Goal: Task Accomplishment & Management: Manage account settings

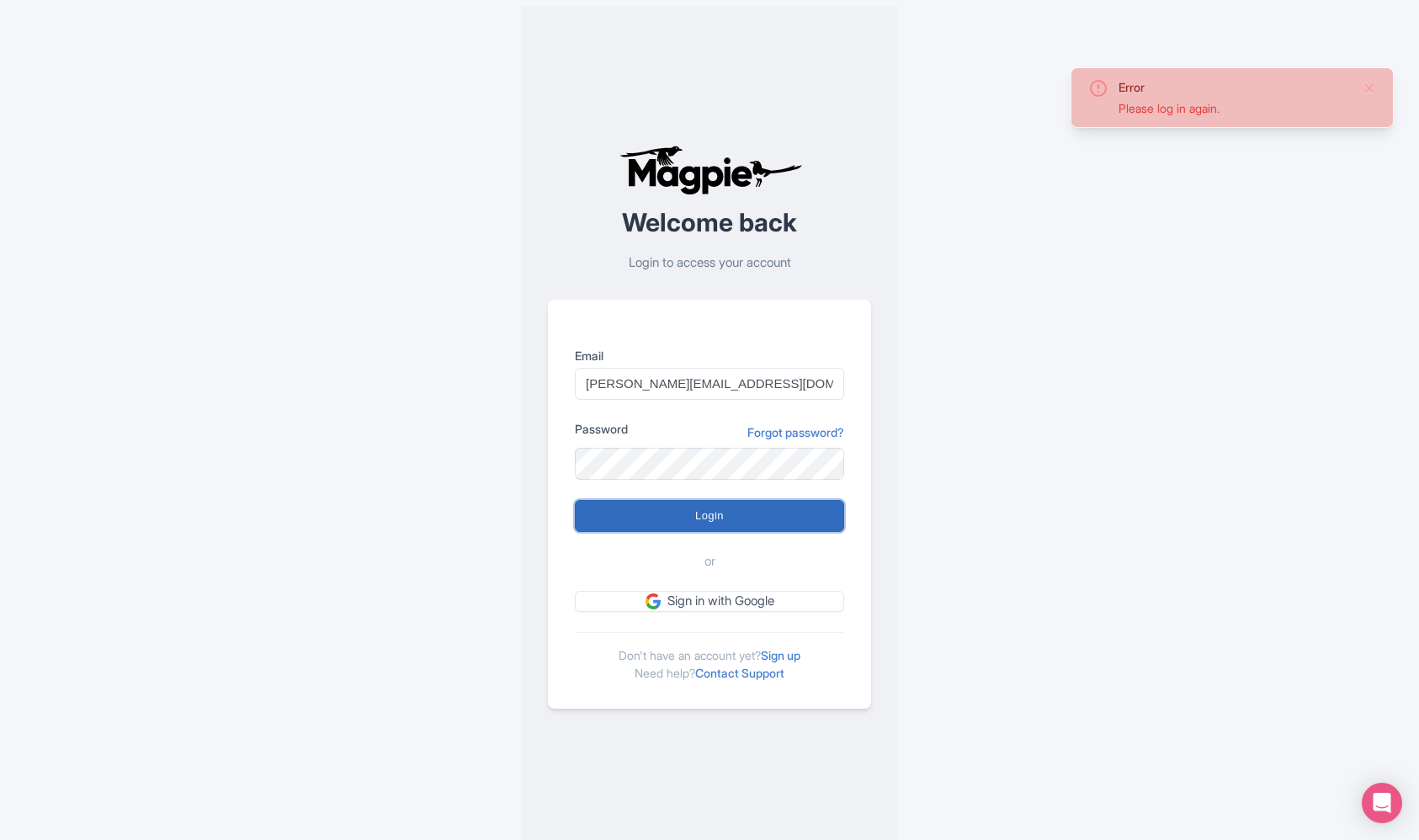
click at [765, 511] on input "Login" at bounding box center [710, 516] width 269 height 32
type input "Logging in..."
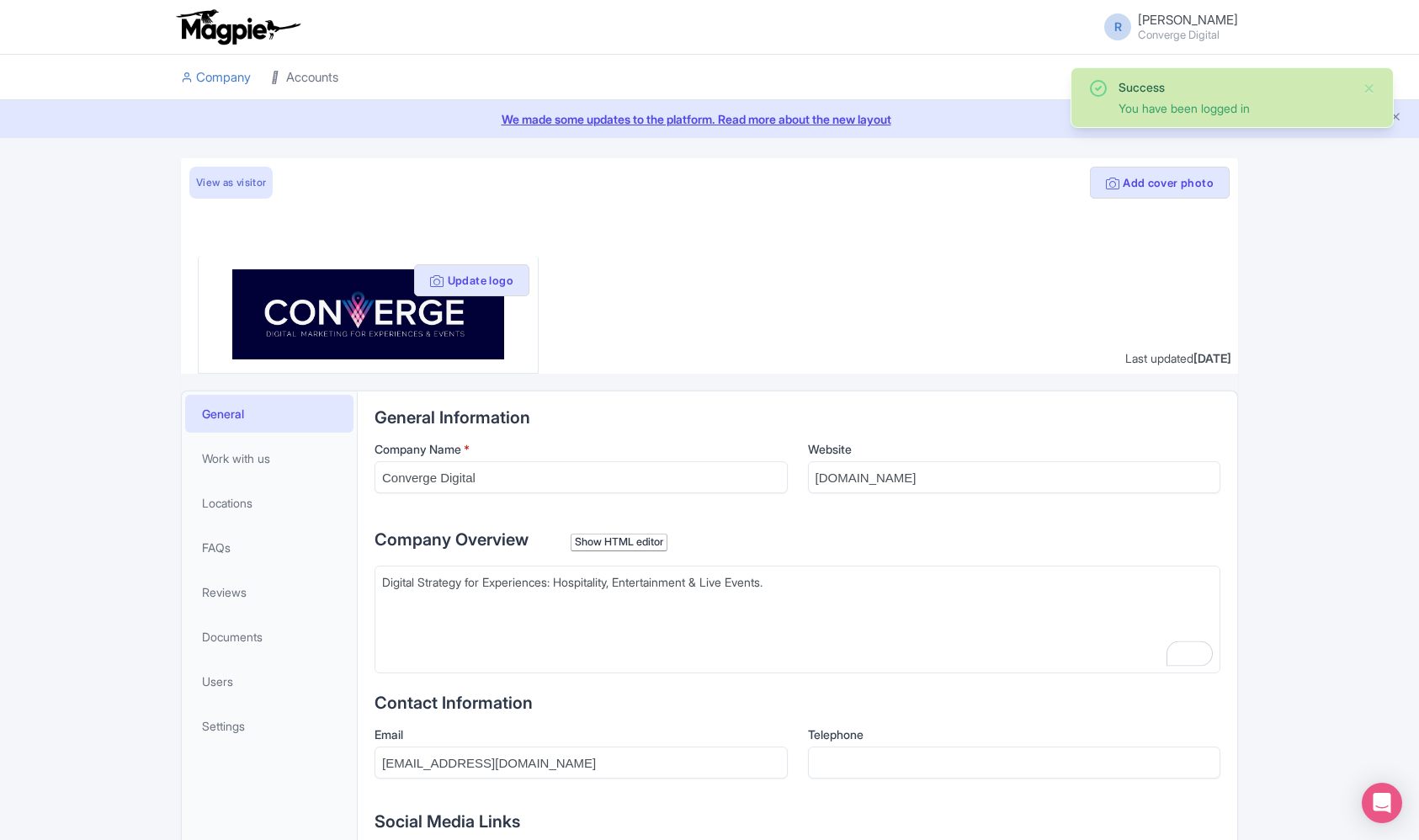
click at [283, 72] on icon at bounding box center [276, 77] width 12 height 12
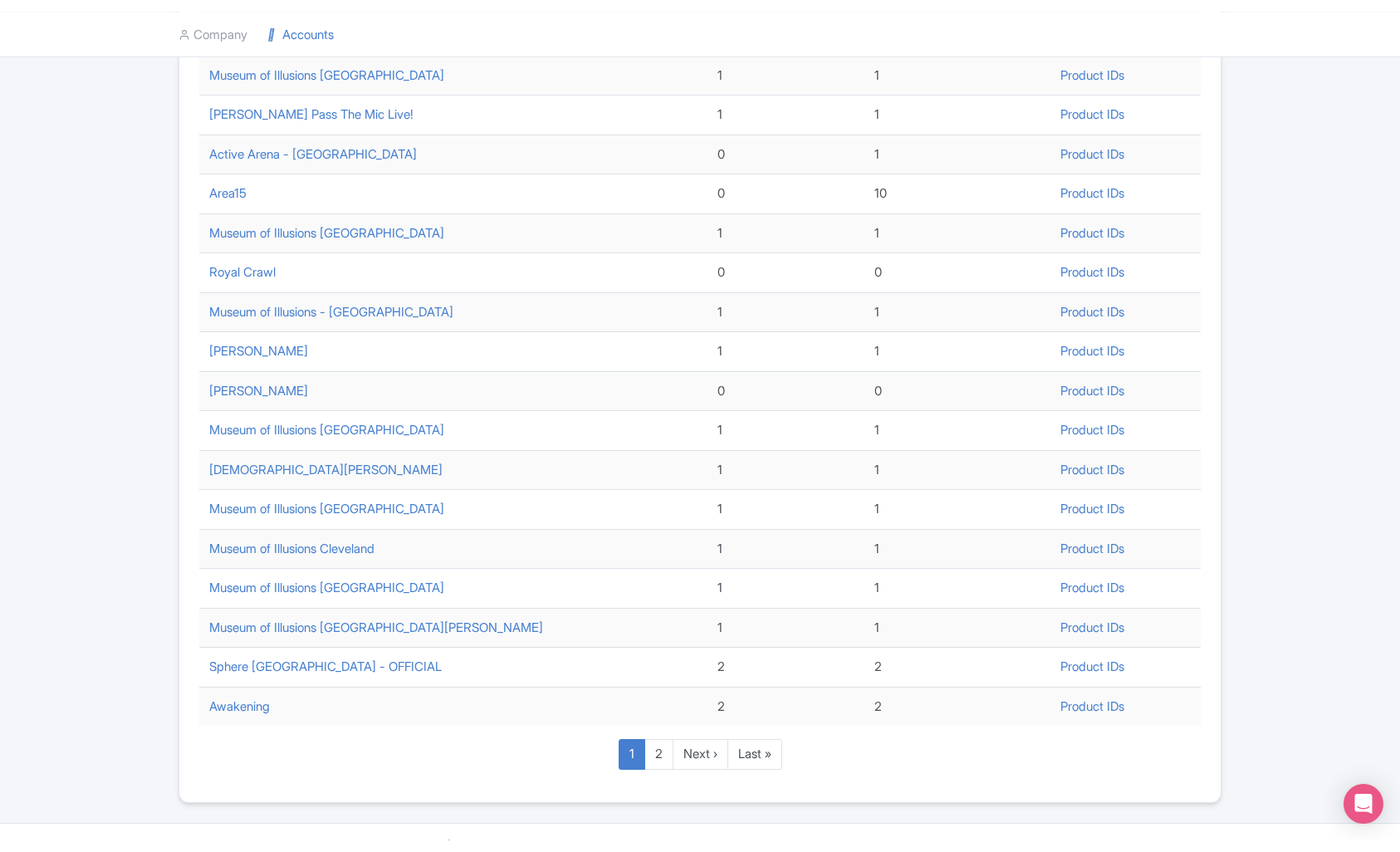
scroll to position [170, 0]
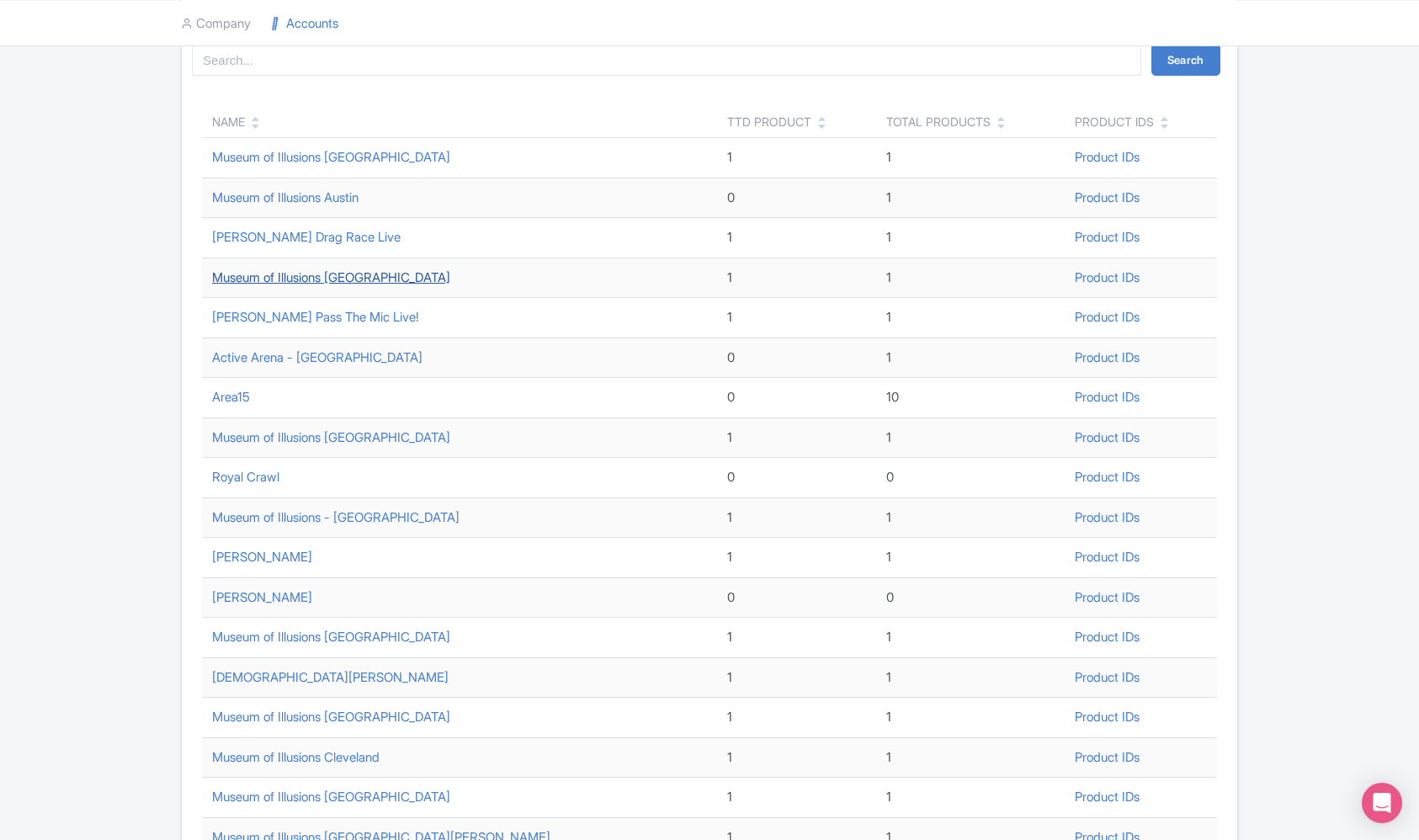
click at [332, 269] on link "Museum of Illusions Seattle" at bounding box center [331, 277] width 238 height 16
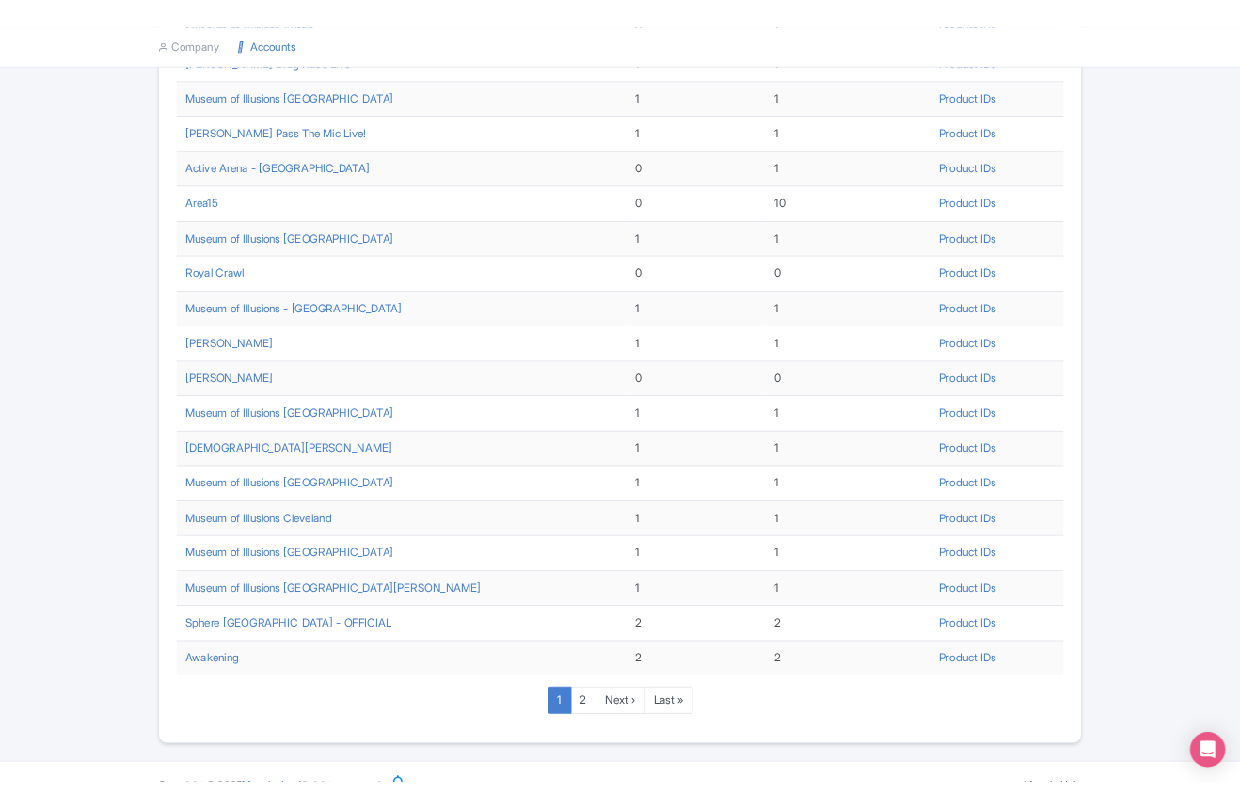
scroll to position [0, 0]
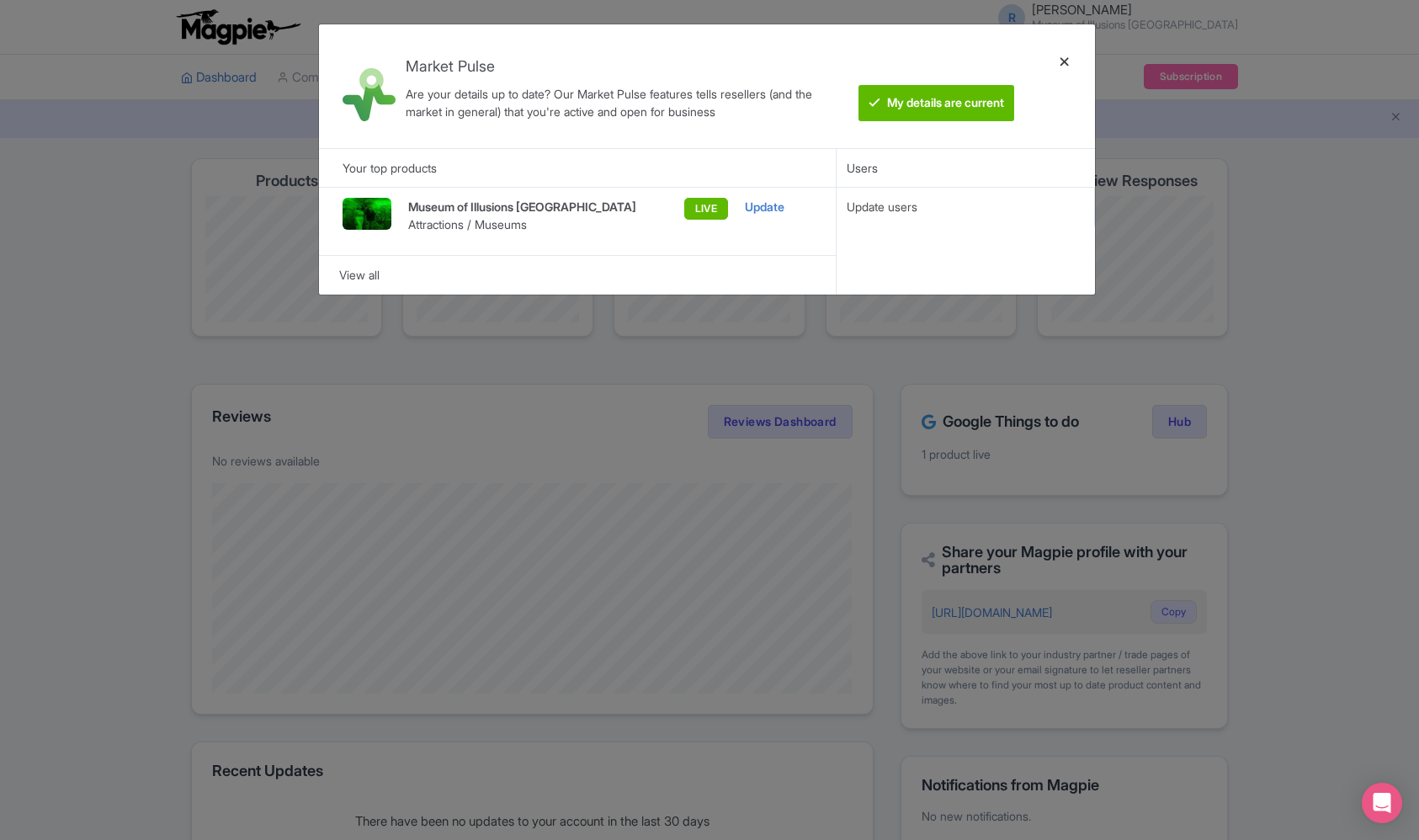
click at [1070, 64] on div at bounding box center [1065, 86] width 40 height 97
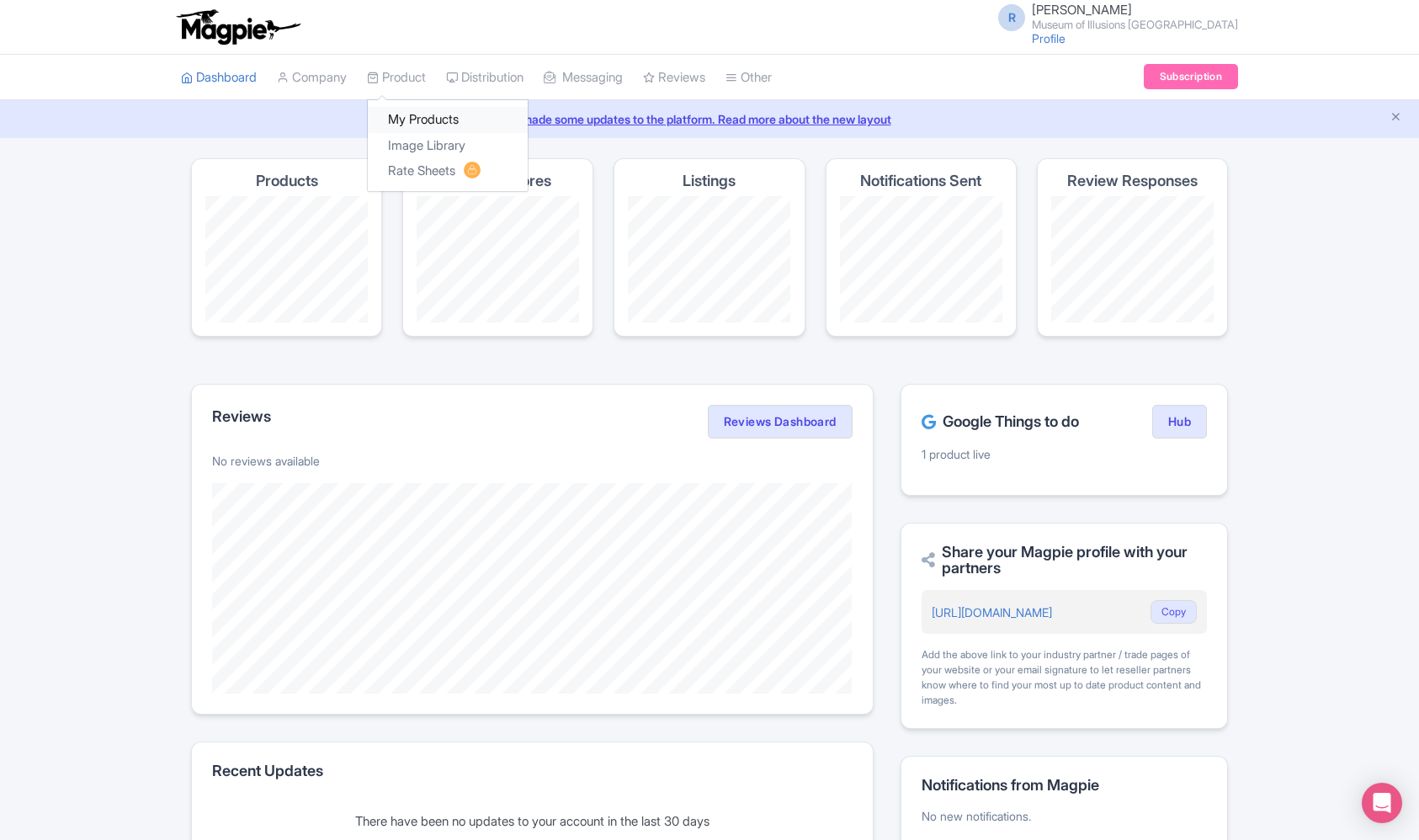
click at [393, 115] on link "My Products" at bounding box center [447, 119] width 160 height 26
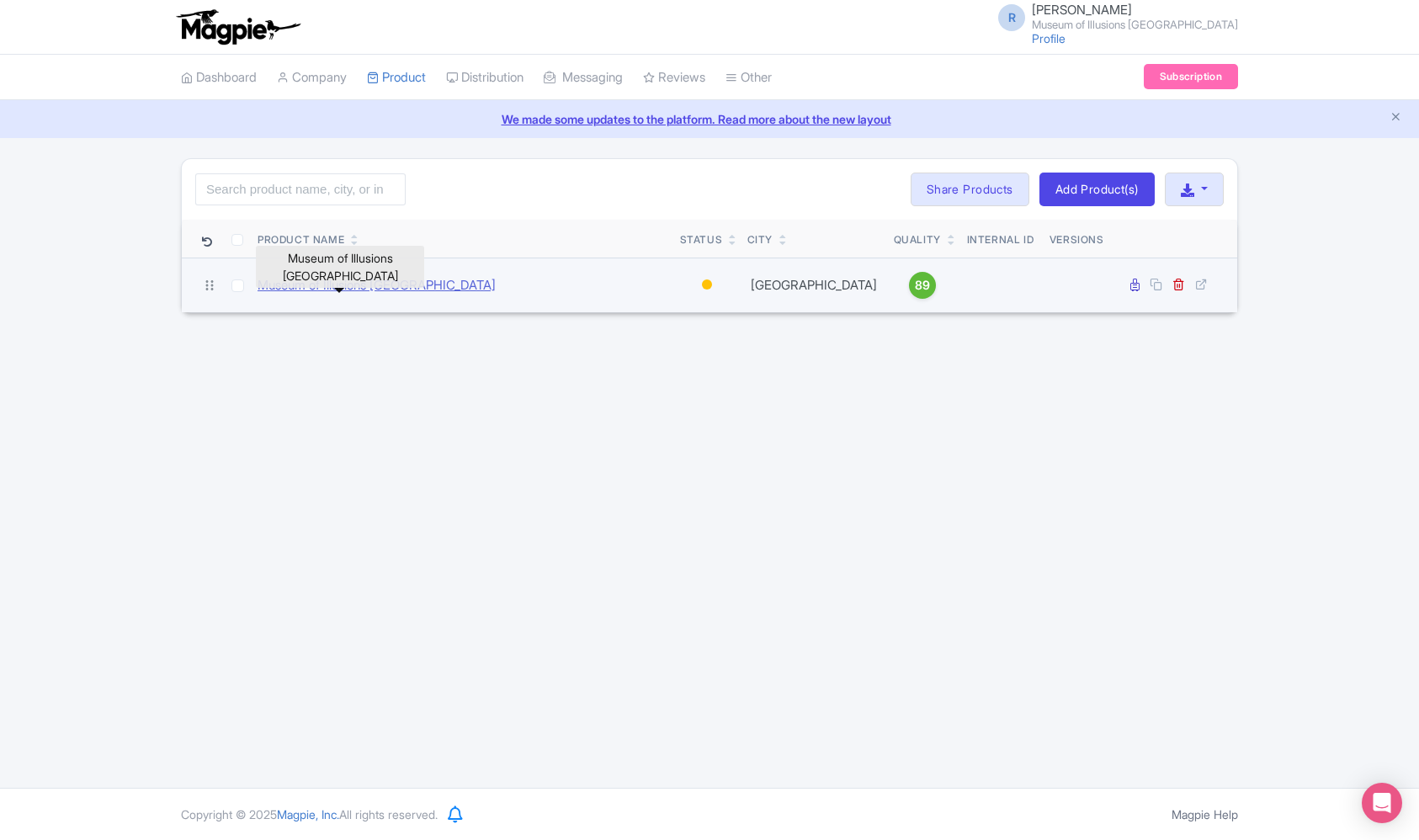
click at [347, 279] on link "Museum of Illusions [GEOGRAPHIC_DATA]" at bounding box center [377, 286] width 238 height 20
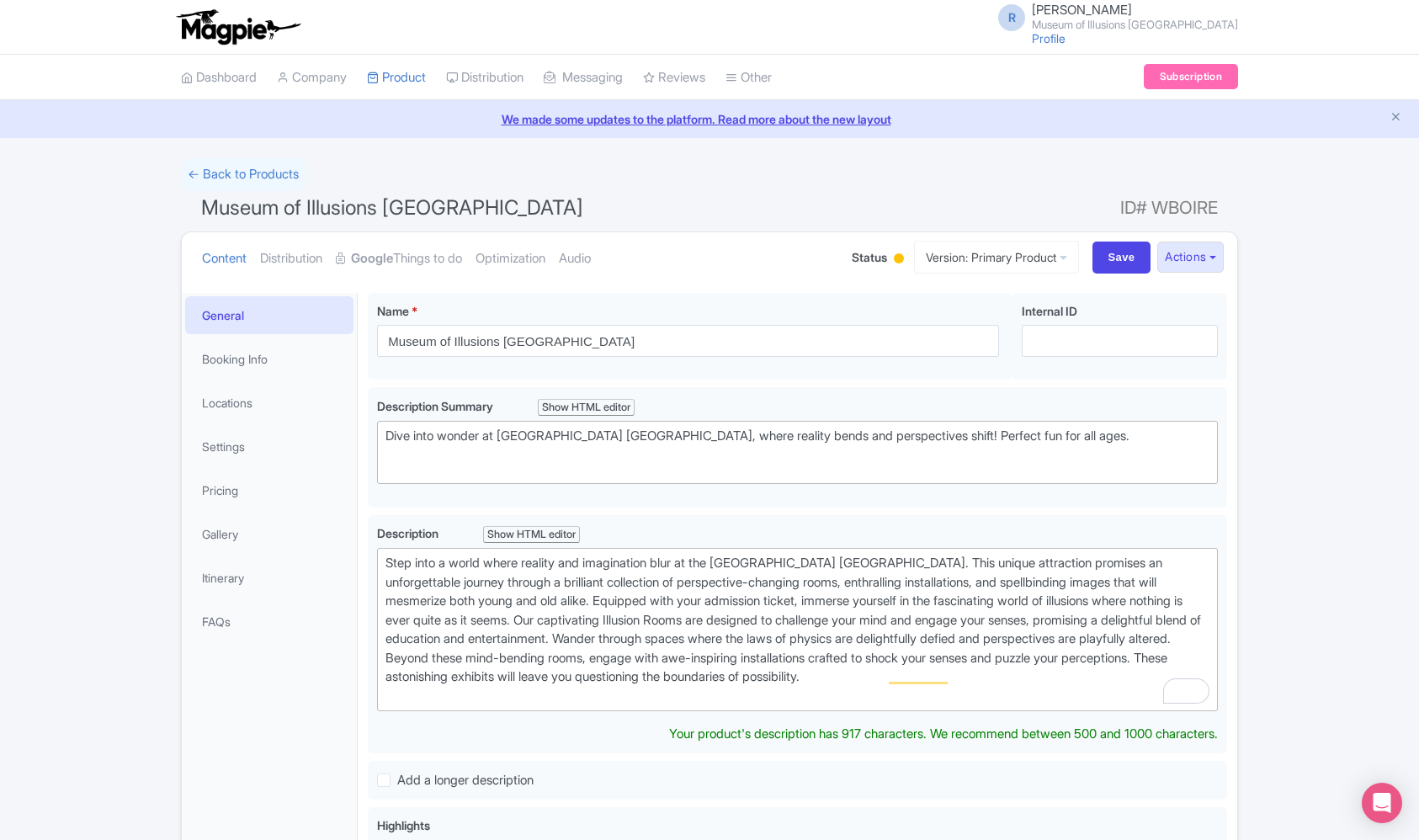
click at [890, 262] on div at bounding box center [898, 259] width 17 height 26
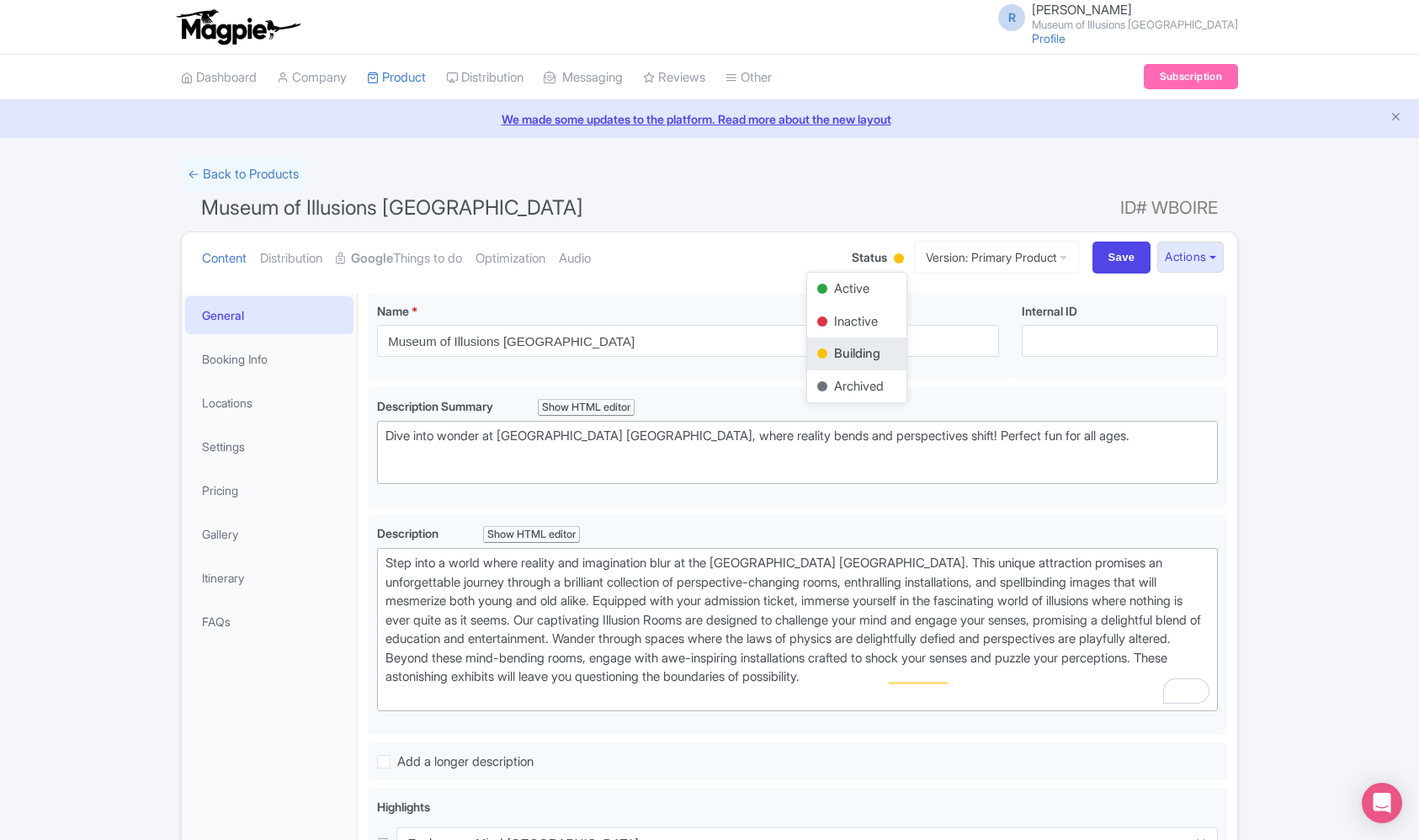
click at [850, 206] on h1 "Museum of Illusions Seattle ID# WBOIRE" at bounding box center [710, 211] width 1058 height 40
click at [418, 250] on link "Google Things to do" at bounding box center [398, 259] width 126 height 53
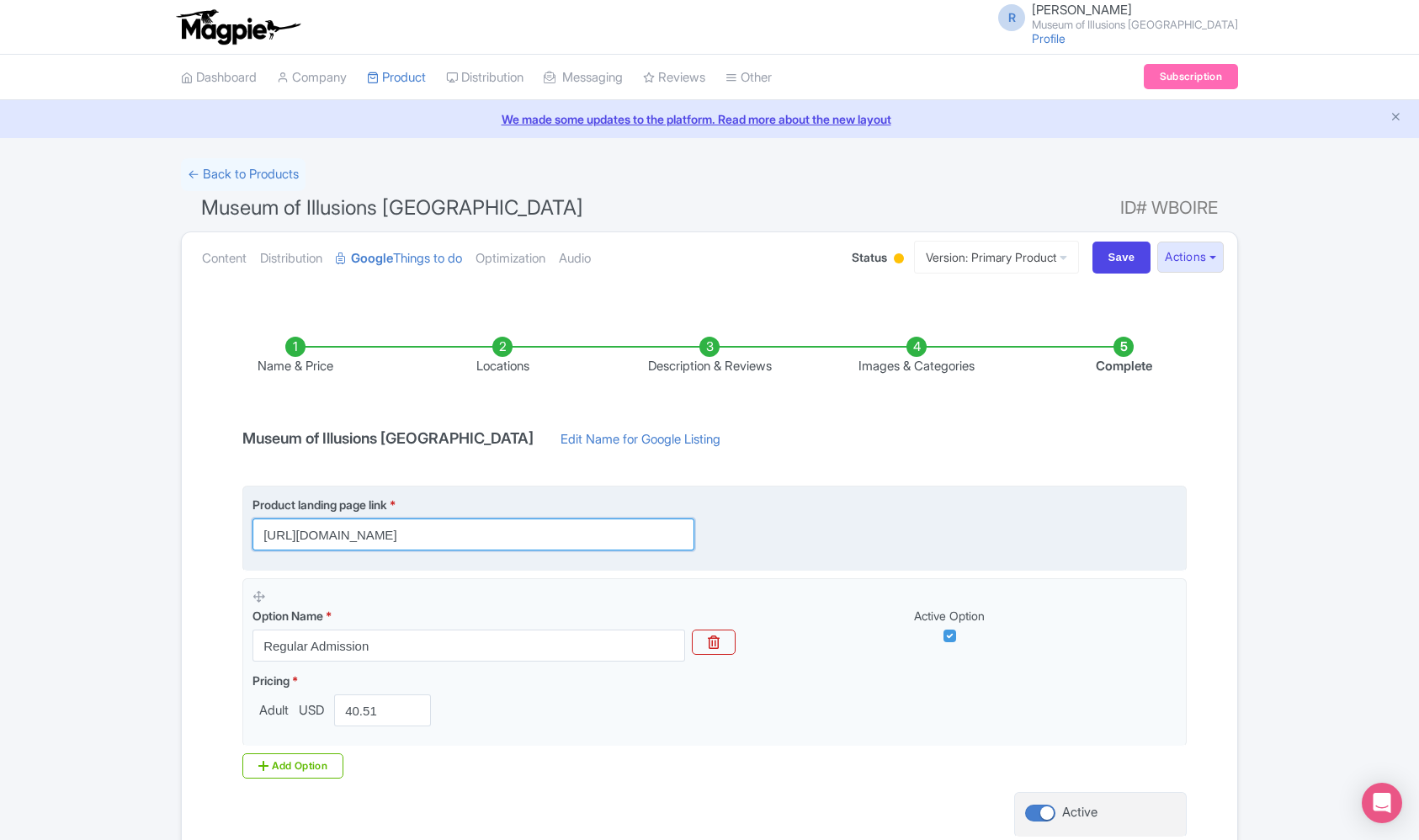
scroll to position [0, 11]
drag, startPoint x: 605, startPoint y: 537, endPoint x: 777, endPoint y: 538, distance: 172.0
click at [777, 538] on div "Product landing page link * https://book.moiseattle.com/booknow/en-us/home?utm_…" at bounding box center [714, 522] width 924 height 55
click at [481, 533] on input "[URL][DOMAIN_NAME]" at bounding box center [473, 535] width 442 height 32
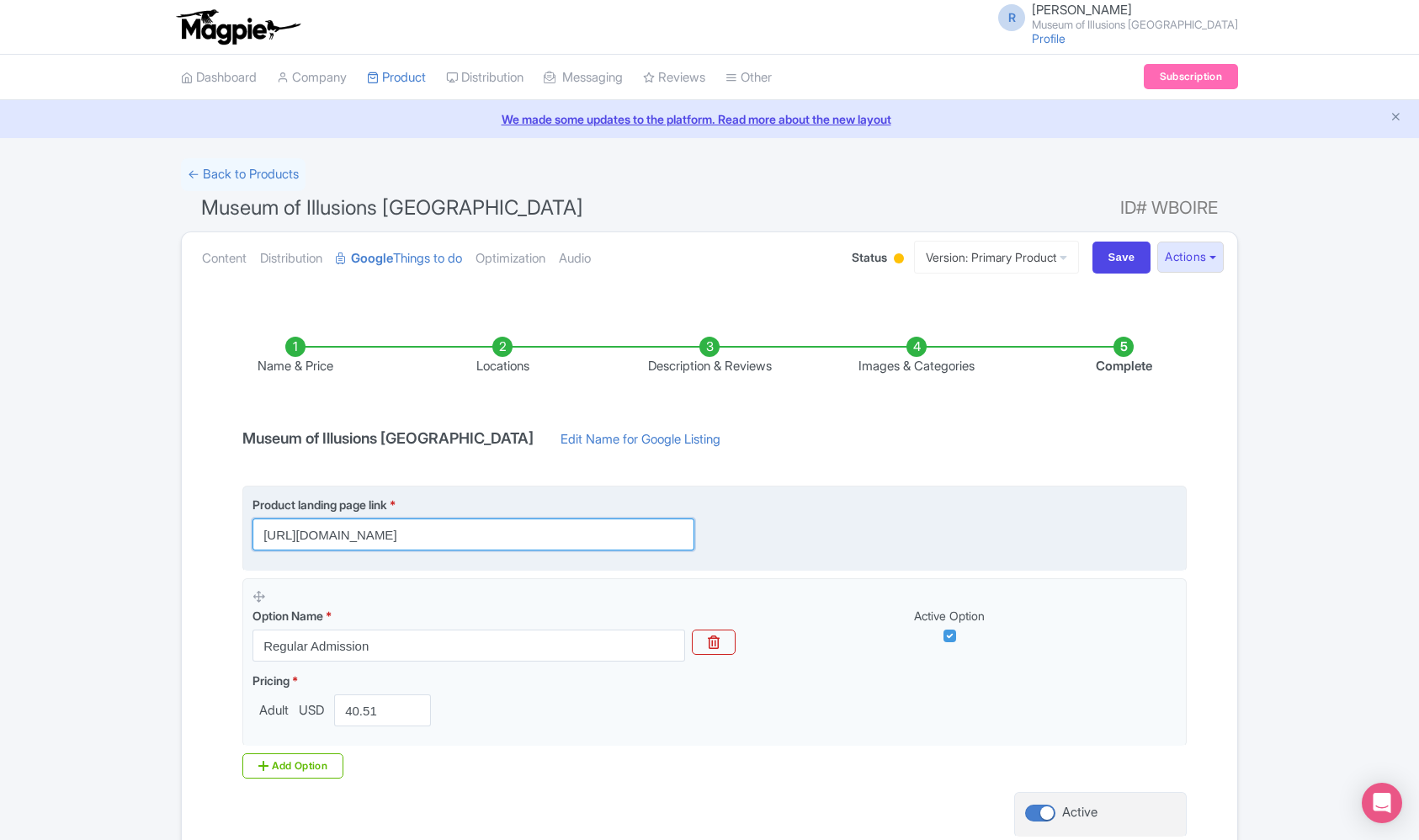
click at [481, 533] on input "[URL][DOMAIN_NAME]" at bounding box center [473, 535] width 442 height 32
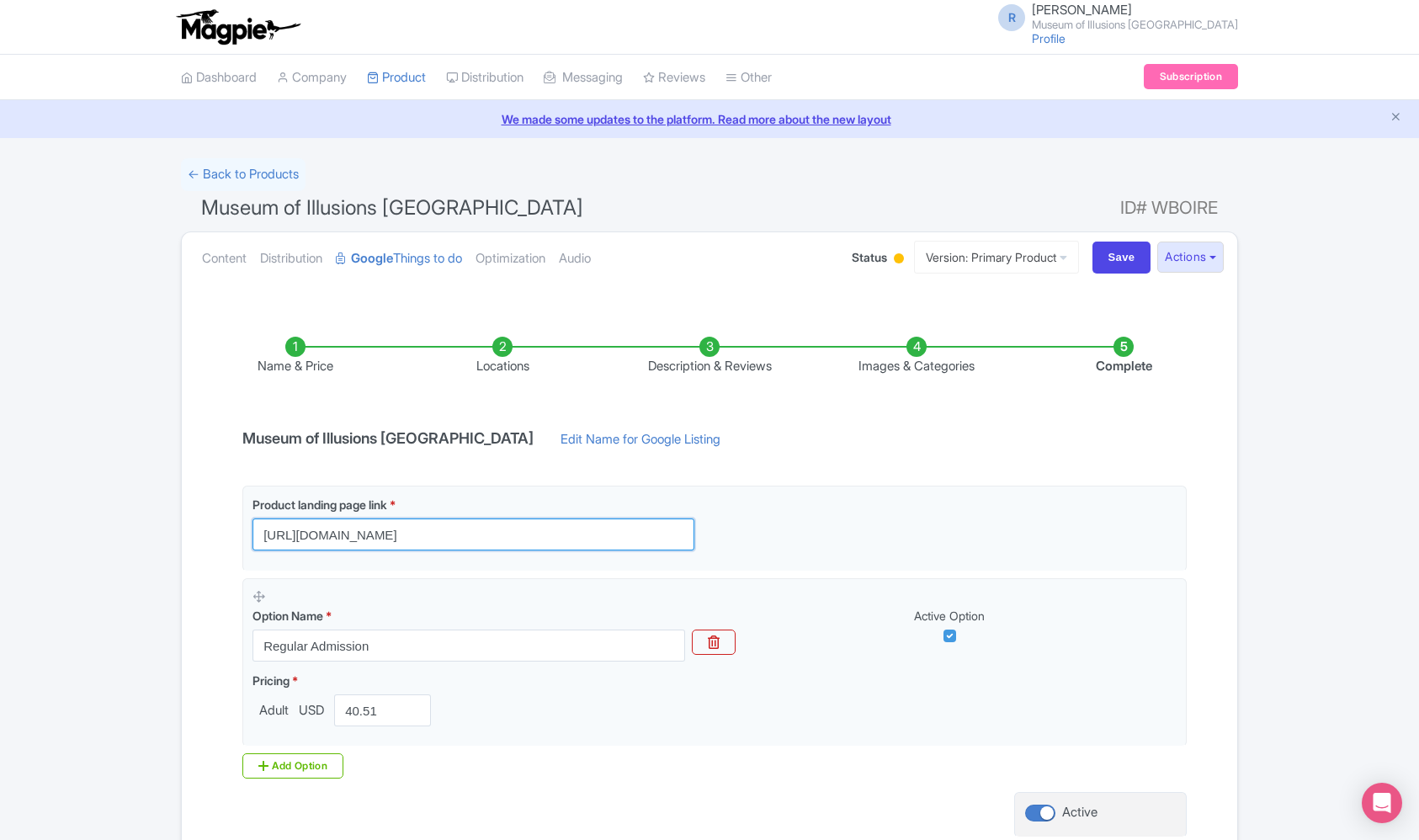
scroll to position [0, 0]
click at [856, 257] on span "Status" at bounding box center [870, 258] width 36 height 18
click at [871, 261] on div "Status Active Inactive Building Archived" at bounding box center [879, 258] width 55 height 30
click at [894, 258] on div at bounding box center [898, 258] width 10 height 10
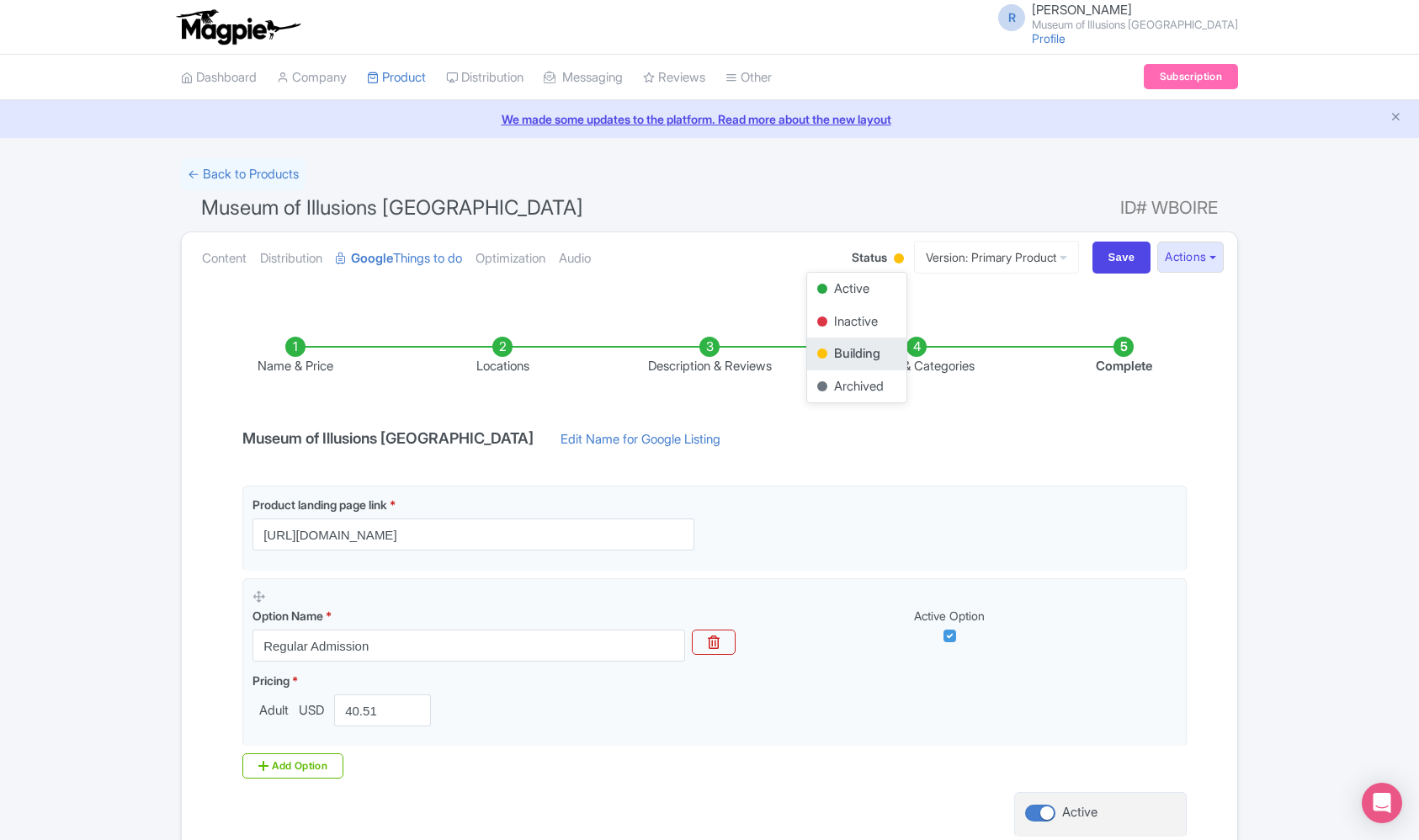
click at [1004, 419] on div "Name & Price Locations Description & Reviews Images & Categories Complete Museu…" at bounding box center [710, 599] width 1035 height 593
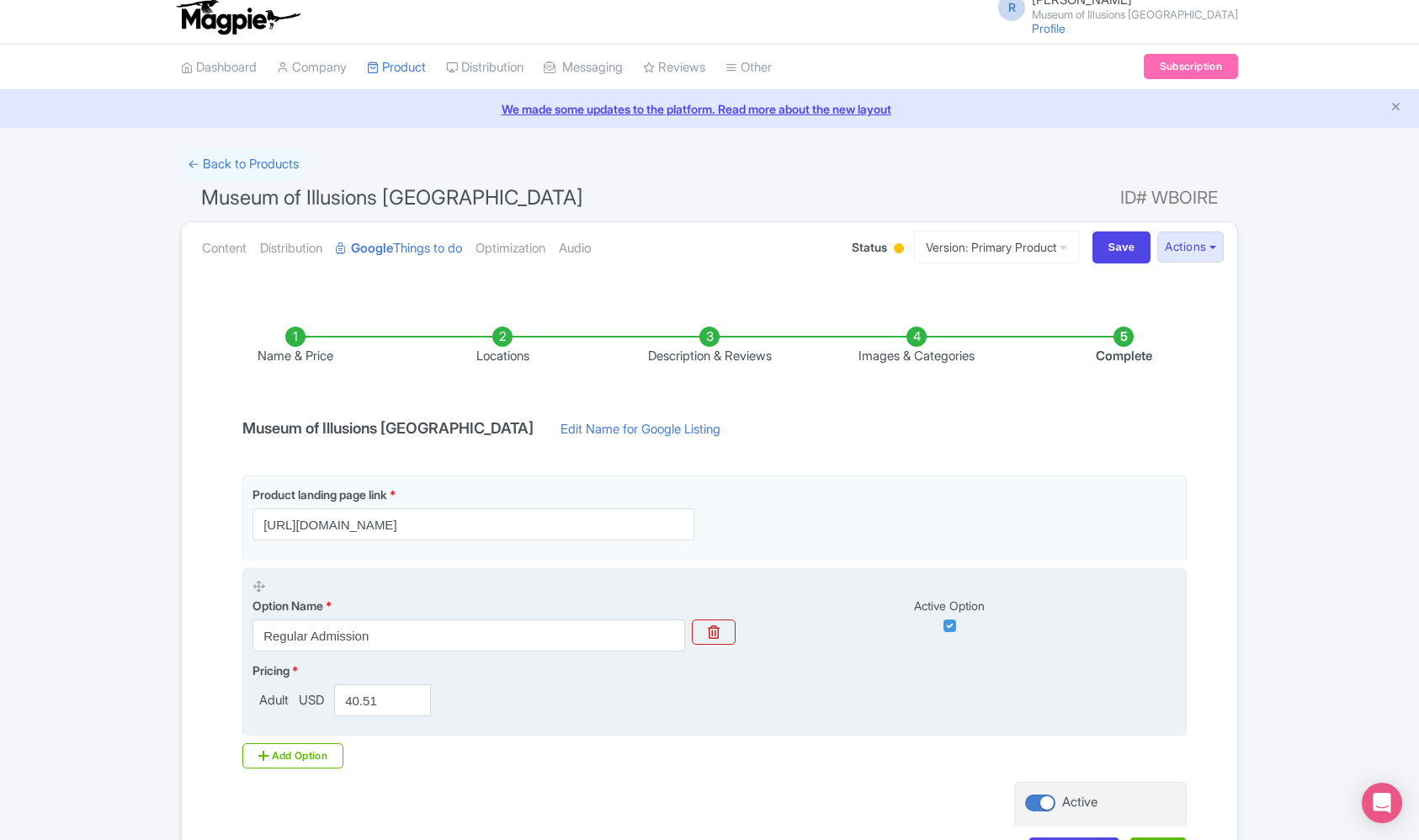
scroll to position [139, 0]
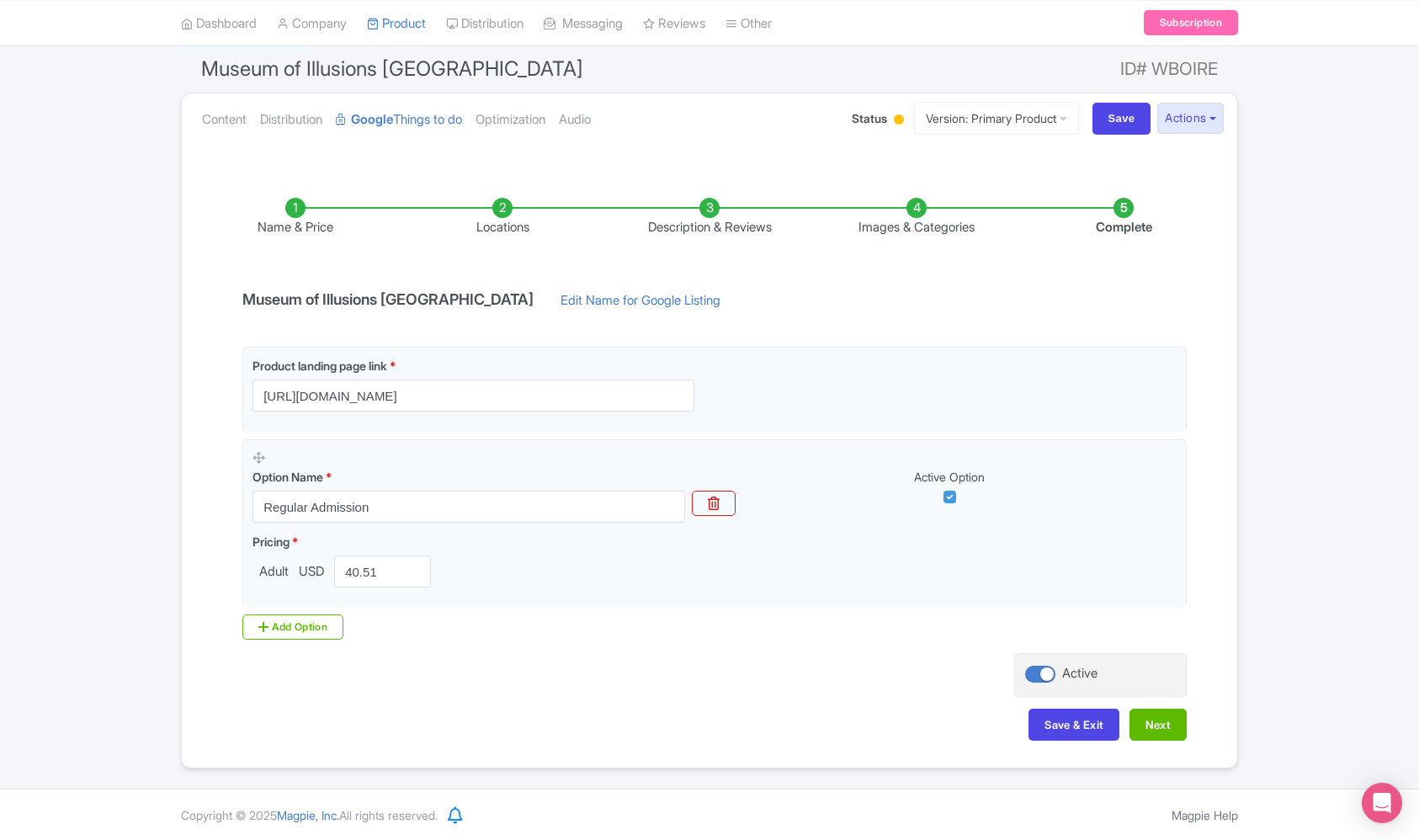
click at [481, 205] on li "Locations" at bounding box center [502, 217] width 207 height 39
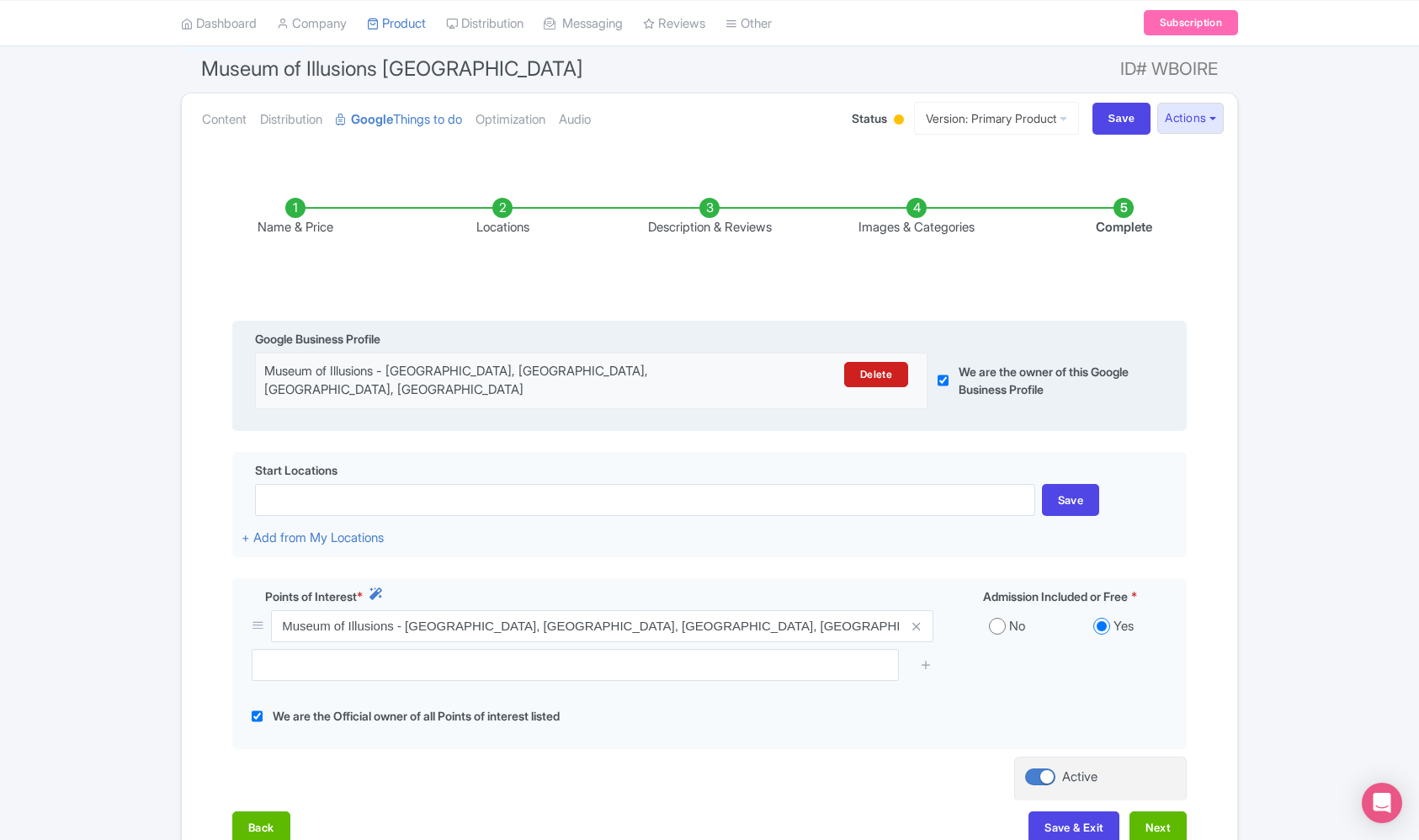
scroll to position [240, 0]
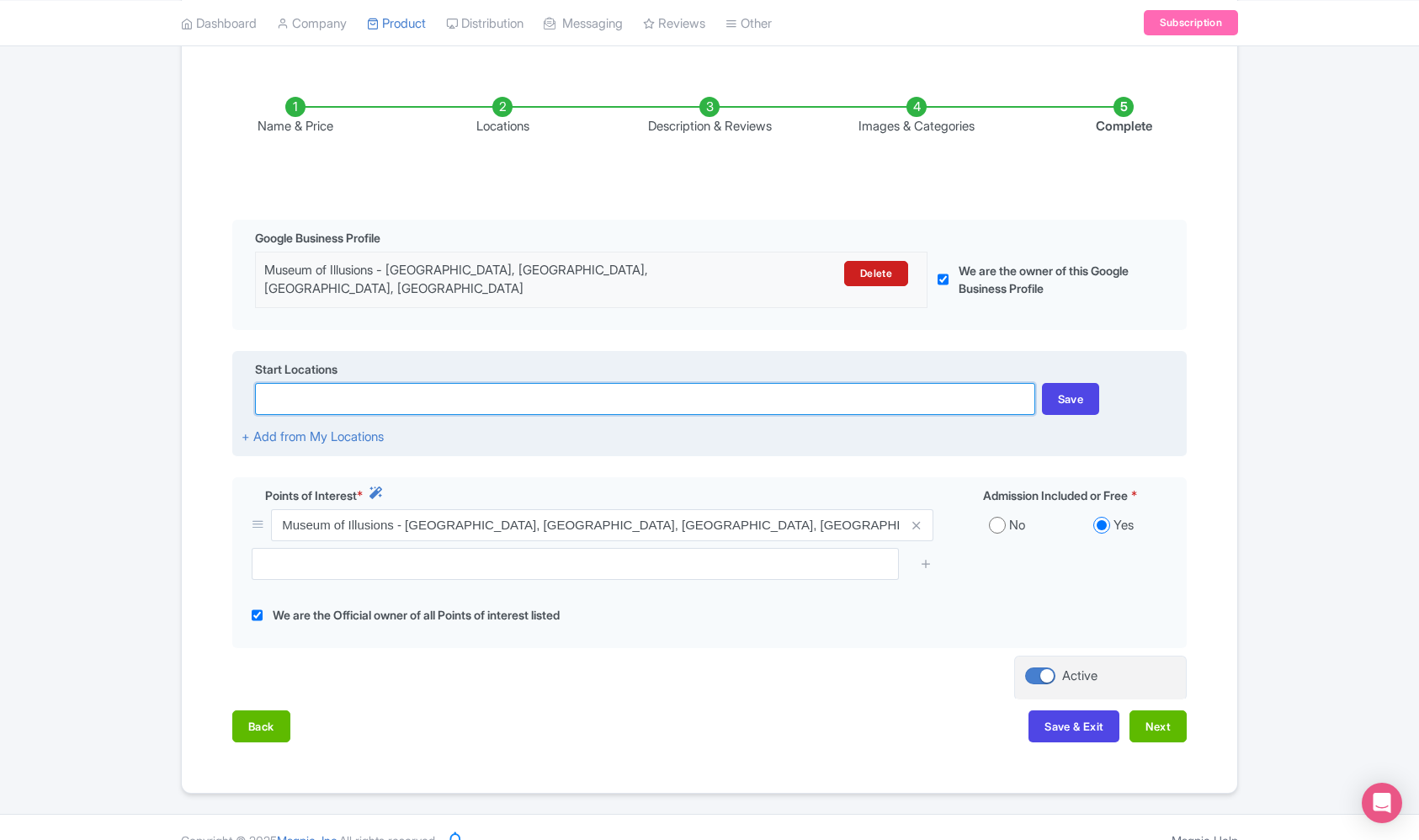
click at [417, 390] on input at bounding box center [644, 399] width 779 height 32
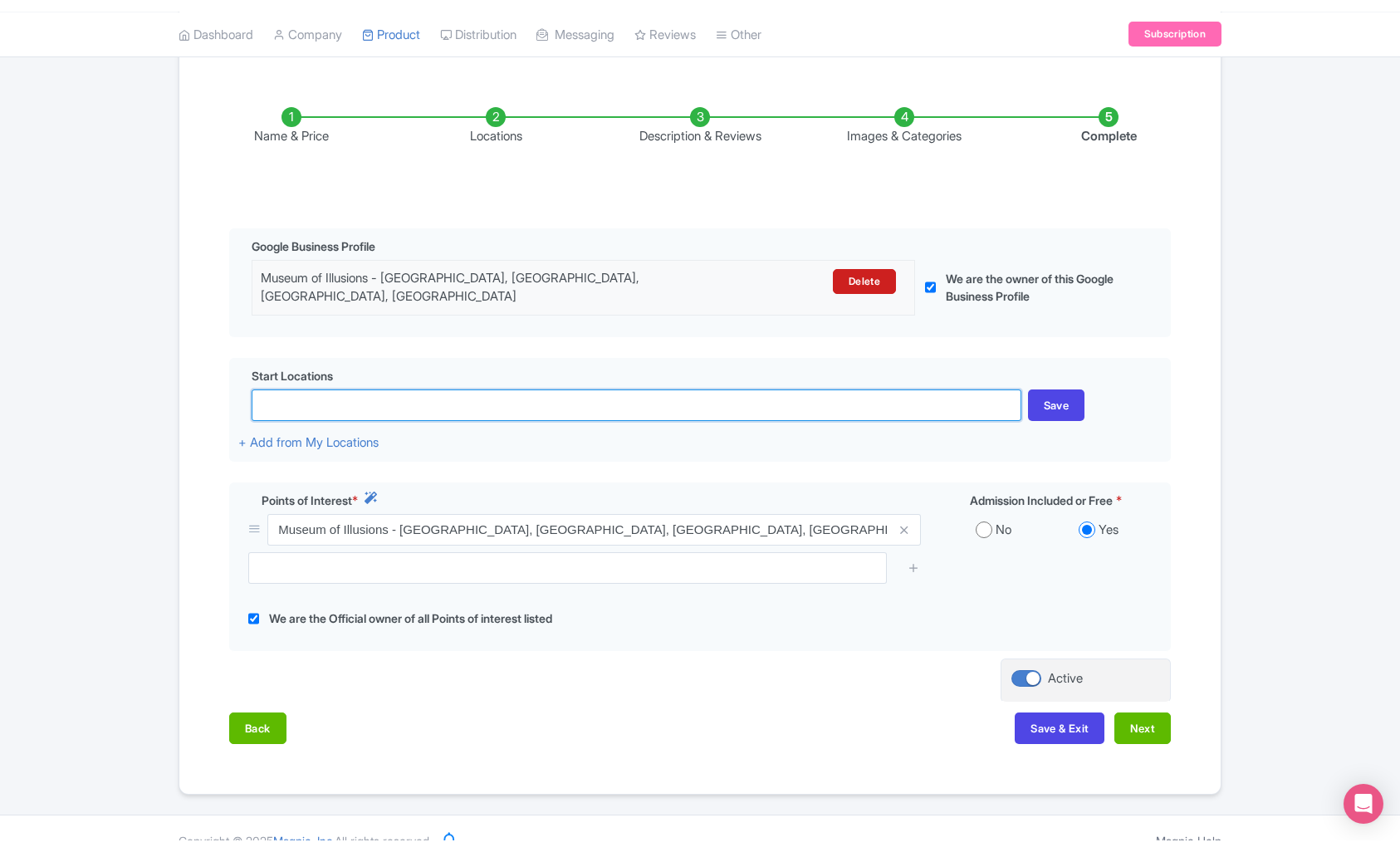
scroll to position [230, 0]
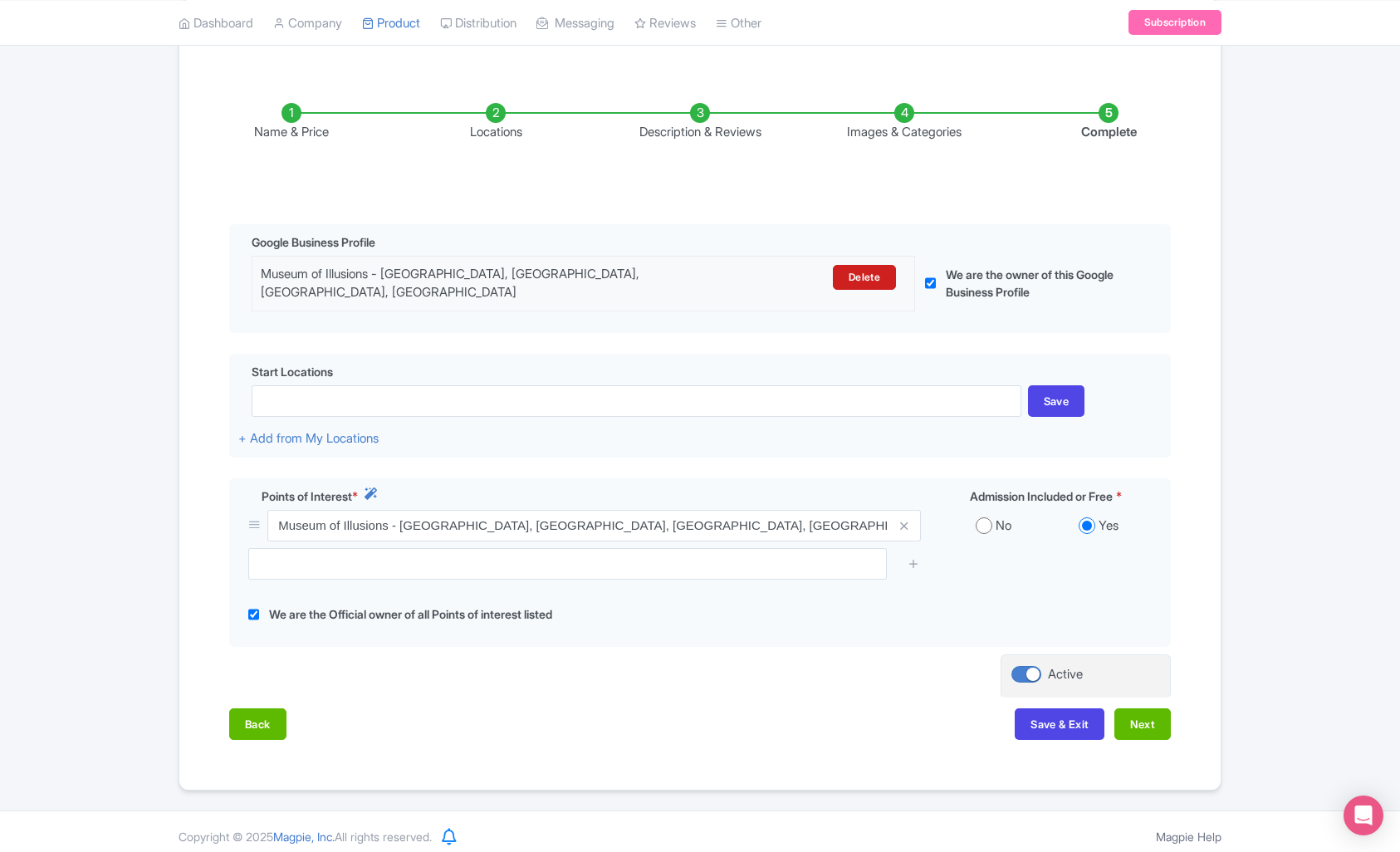
click at [673, 125] on li "Description & Reviews" at bounding box center [699, 123] width 204 height 39
click at [695, 132] on li "Description & Reviews" at bounding box center [699, 123] width 204 height 39
click at [869, 130] on li "Images & Categories" at bounding box center [904, 123] width 204 height 39
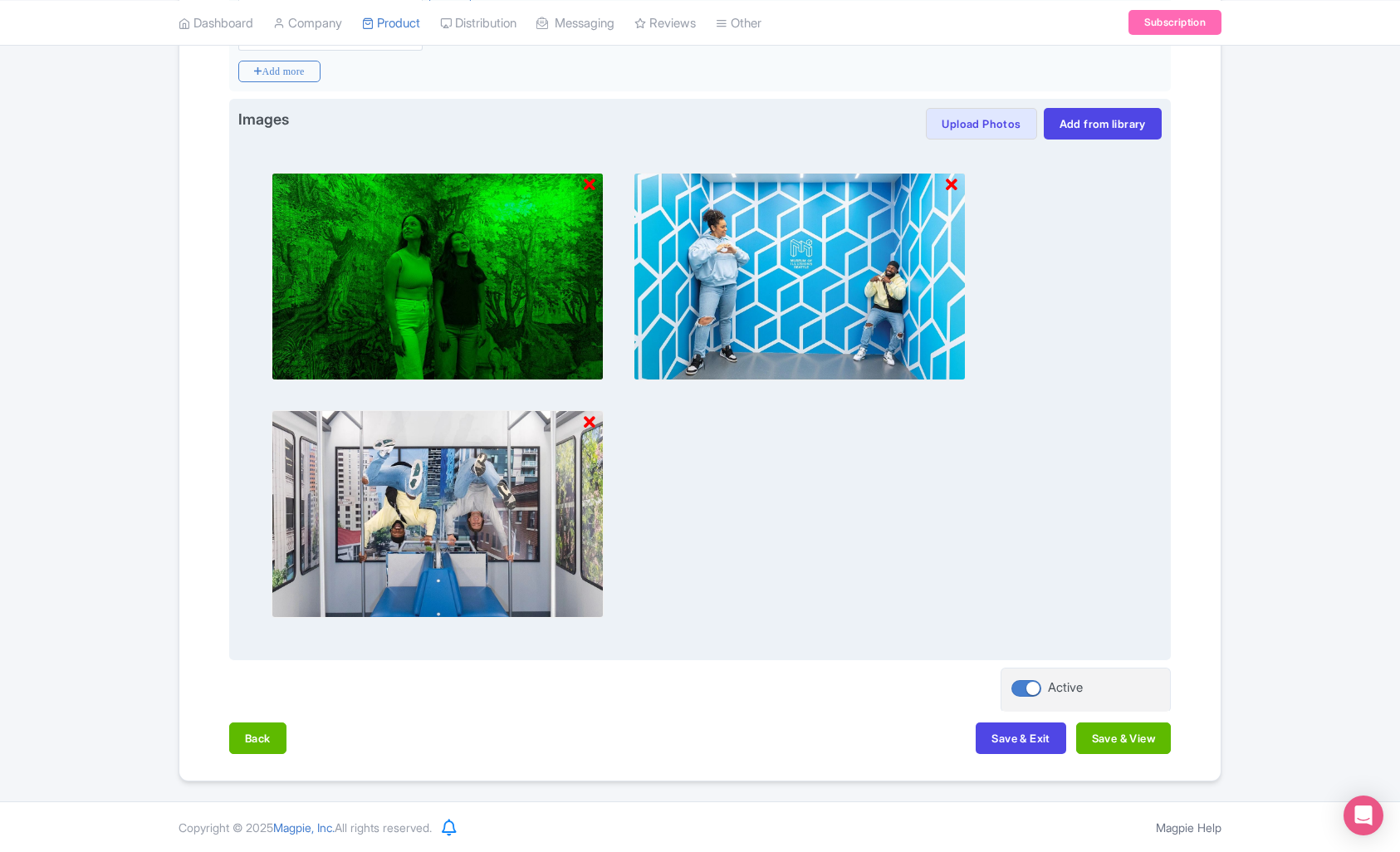
scroll to position [0, 0]
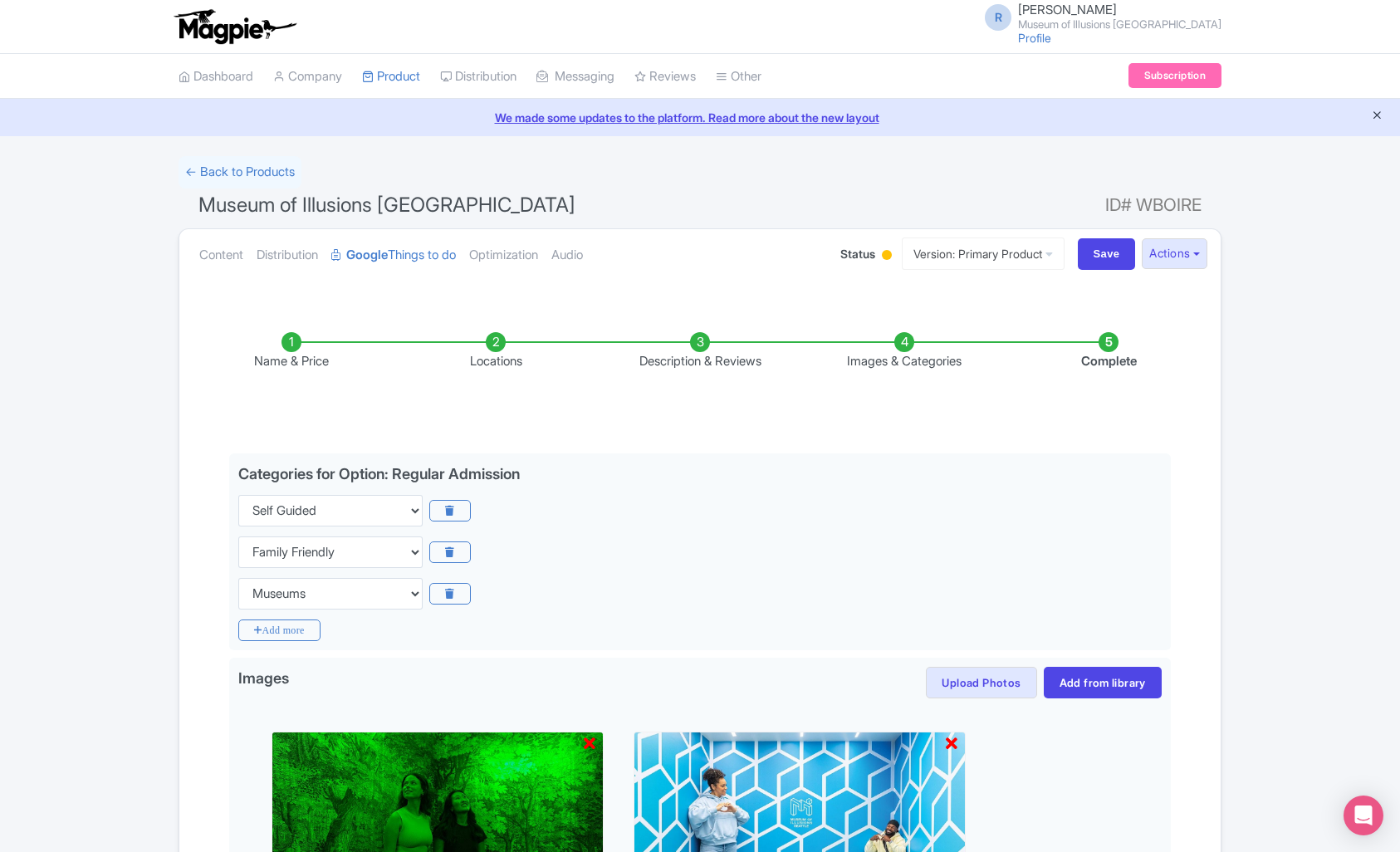
click at [1375, 118] on icon "Close announcement" at bounding box center [1377, 115] width 12 height 12
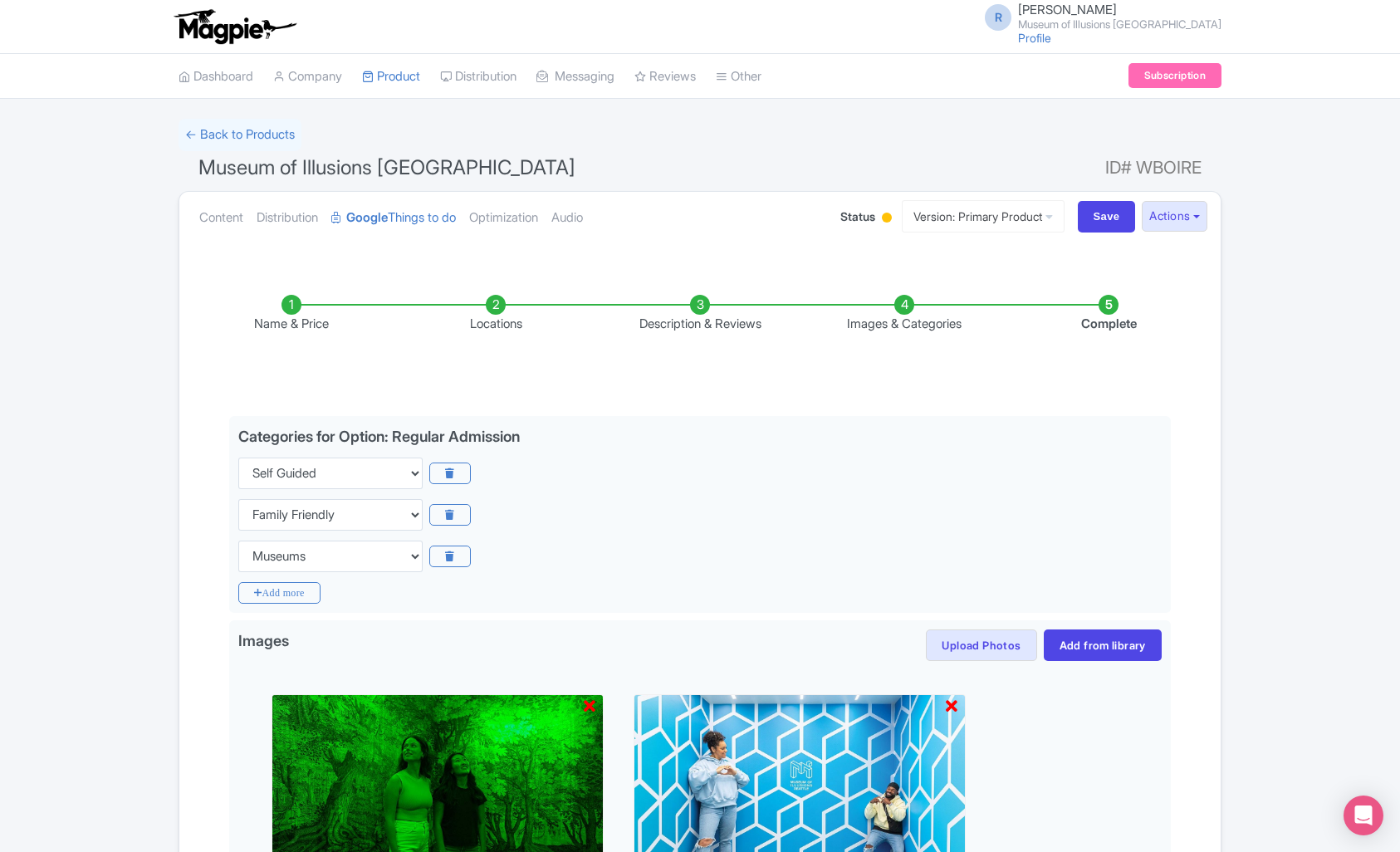
click at [882, 214] on div at bounding box center [886, 217] width 10 height 10
click at [849, 147] on div "← Back to Products" at bounding box center [700, 135] width 1043 height 33
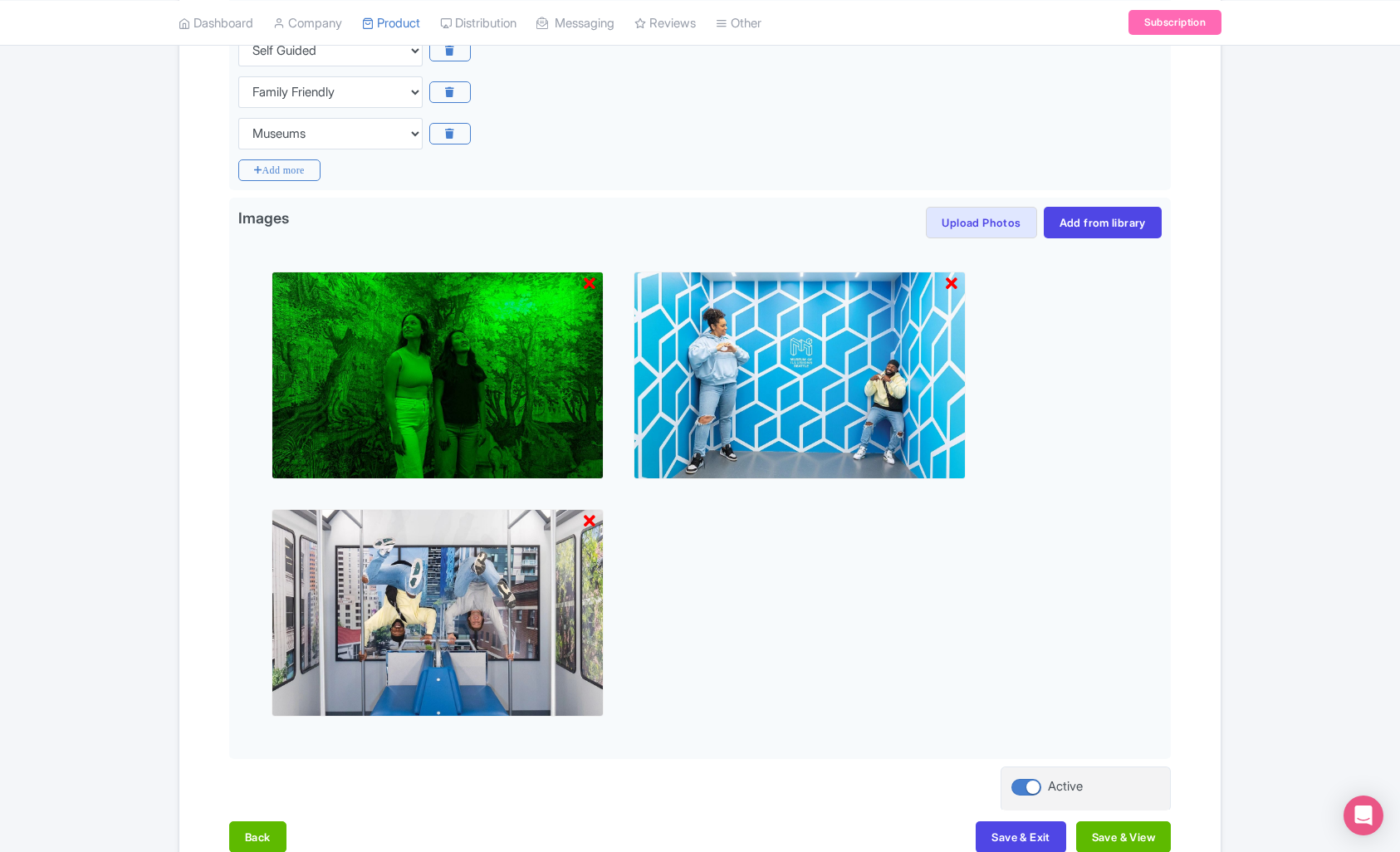
scroll to position [72, 0]
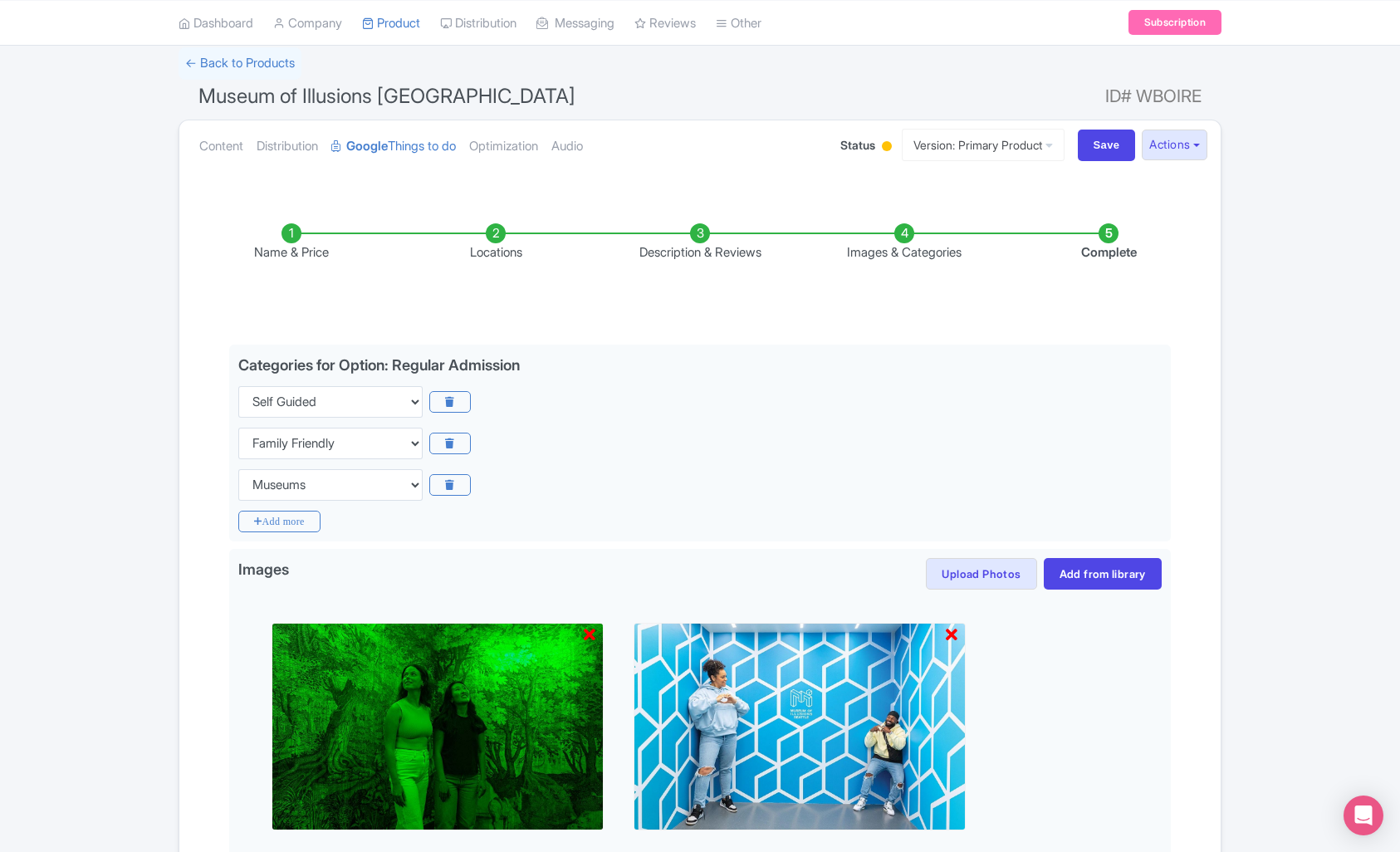
click at [908, 234] on li "Images & Categories" at bounding box center [904, 243] width 204 height 39
click at [907, 237] on li "Images & Categories" at bounding box center [904, 243] width 204 height 39
click at [696, 237] on li "Description & Reviews" at bounding box center [699, 243] width 204 height 39
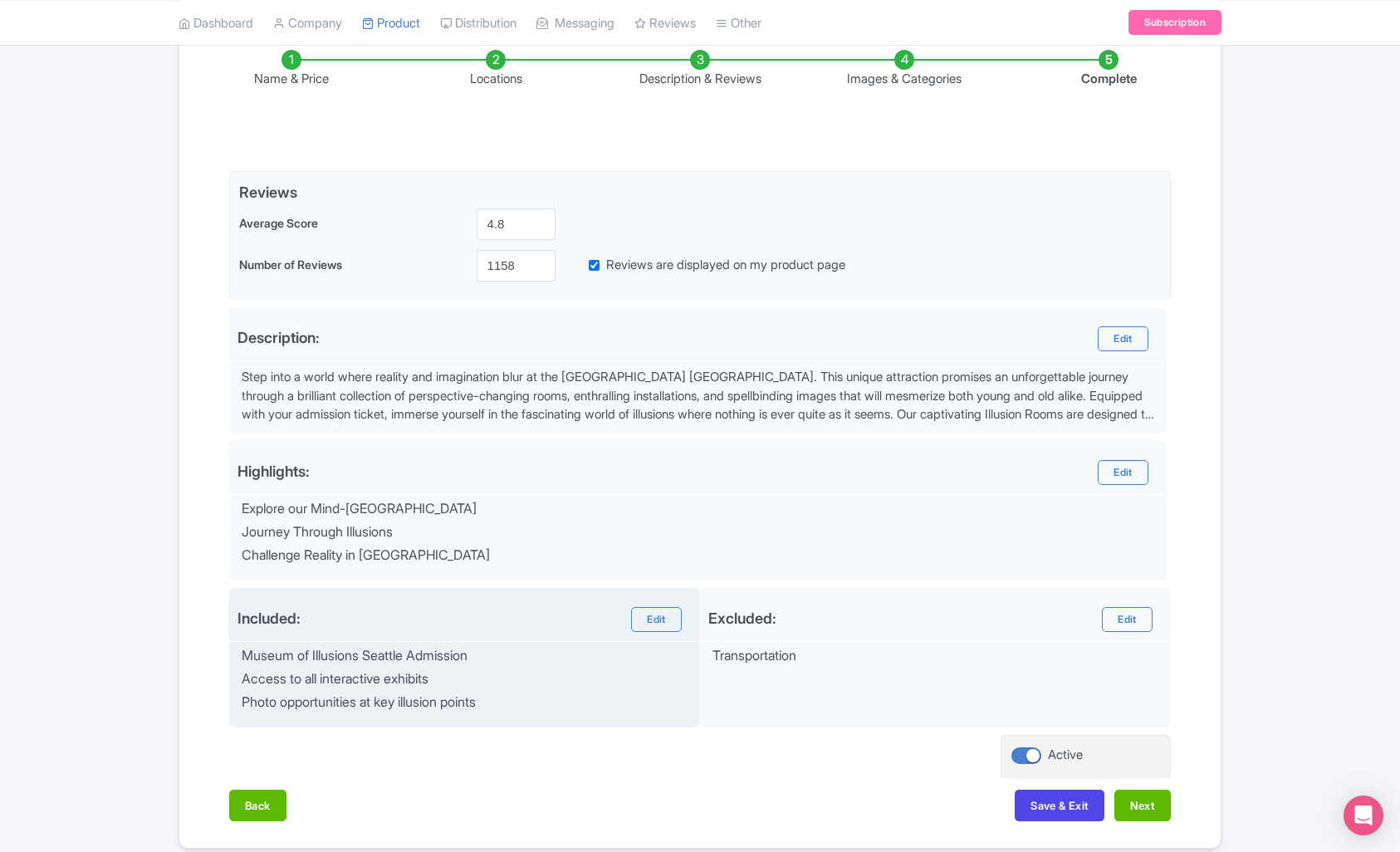
scroll to position [97, 0]
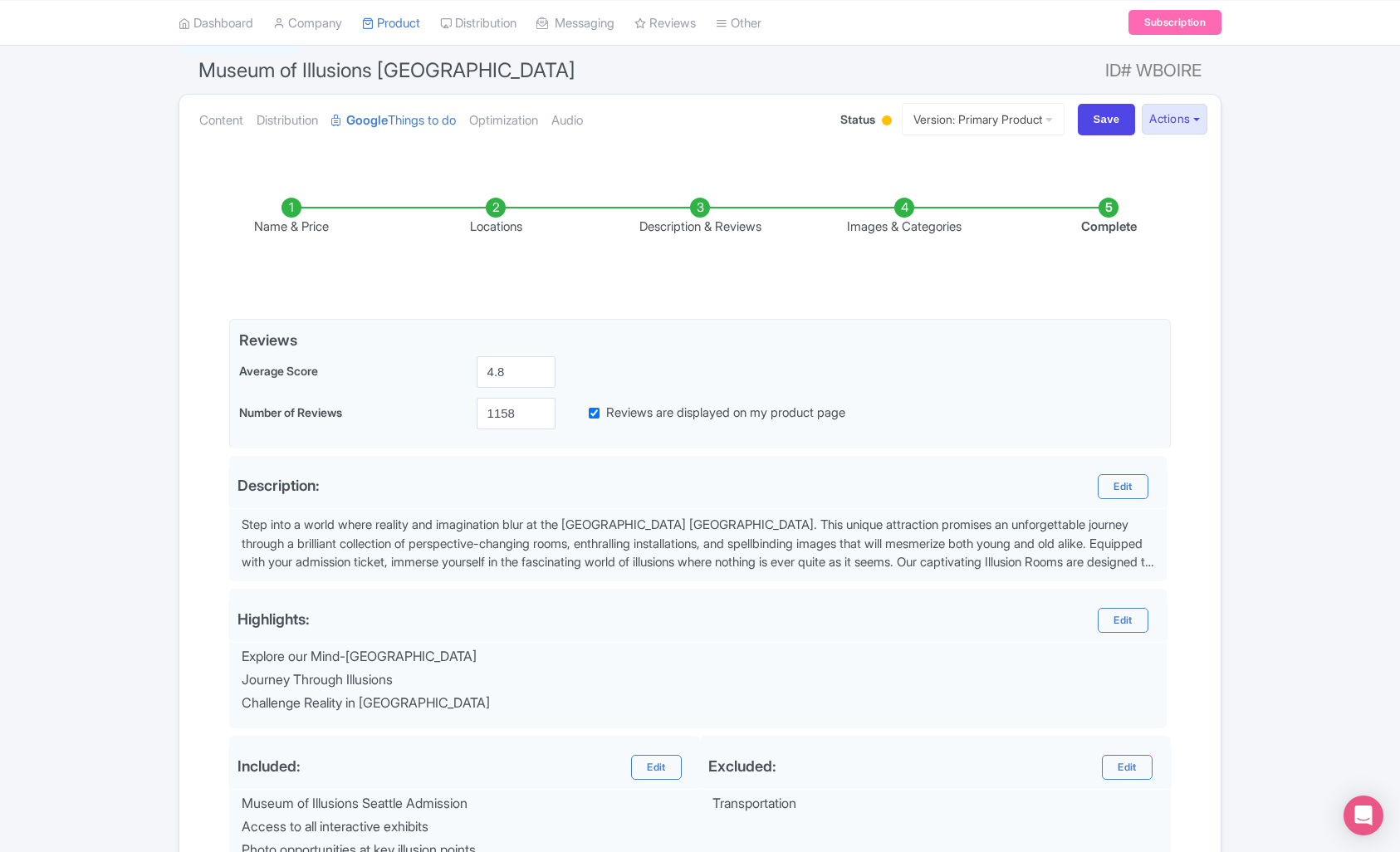
click at [1109, 207] on li "Complete" at bounding box center [1108, 217] width 204 height 39
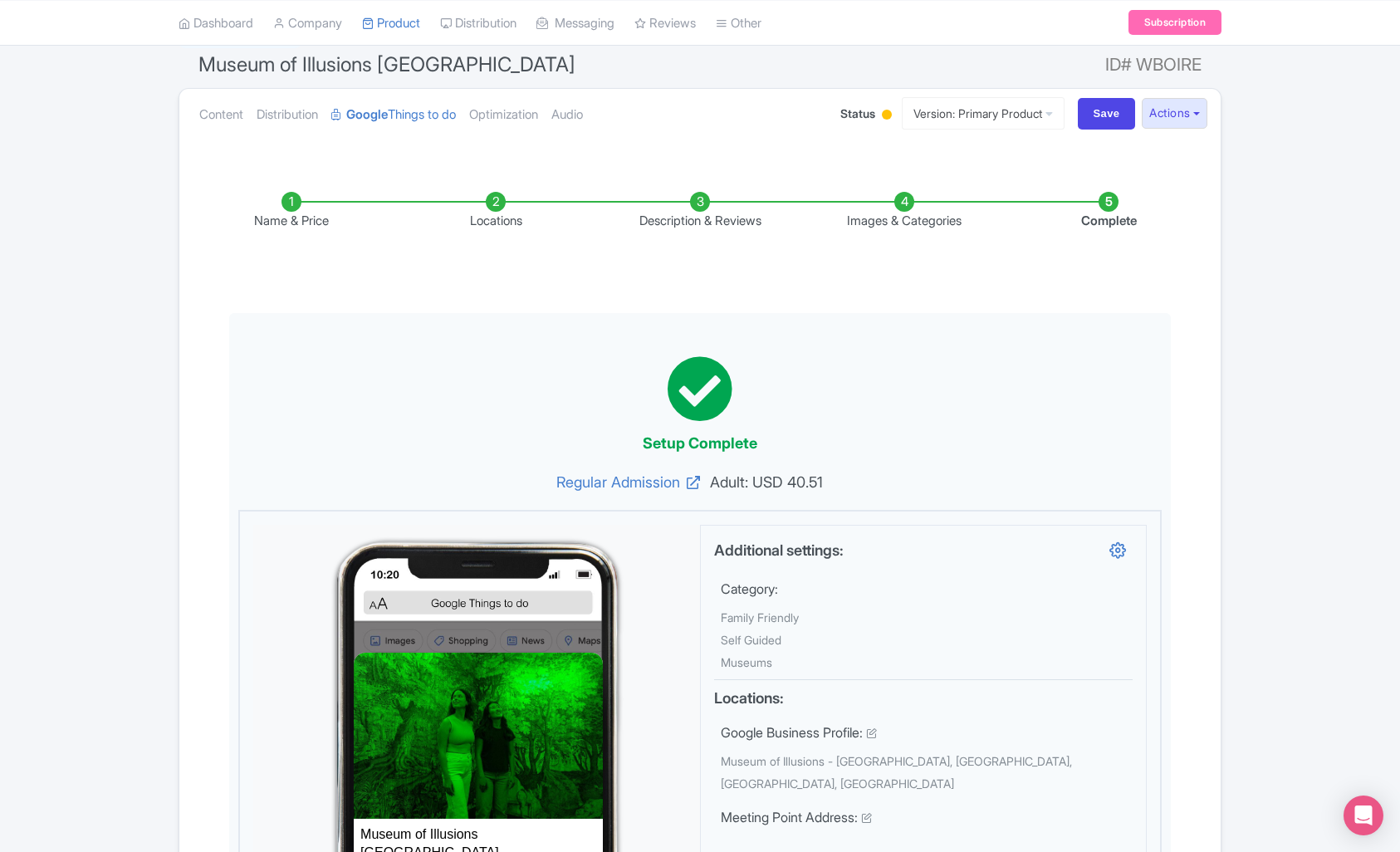
scroll to position [0, 0]
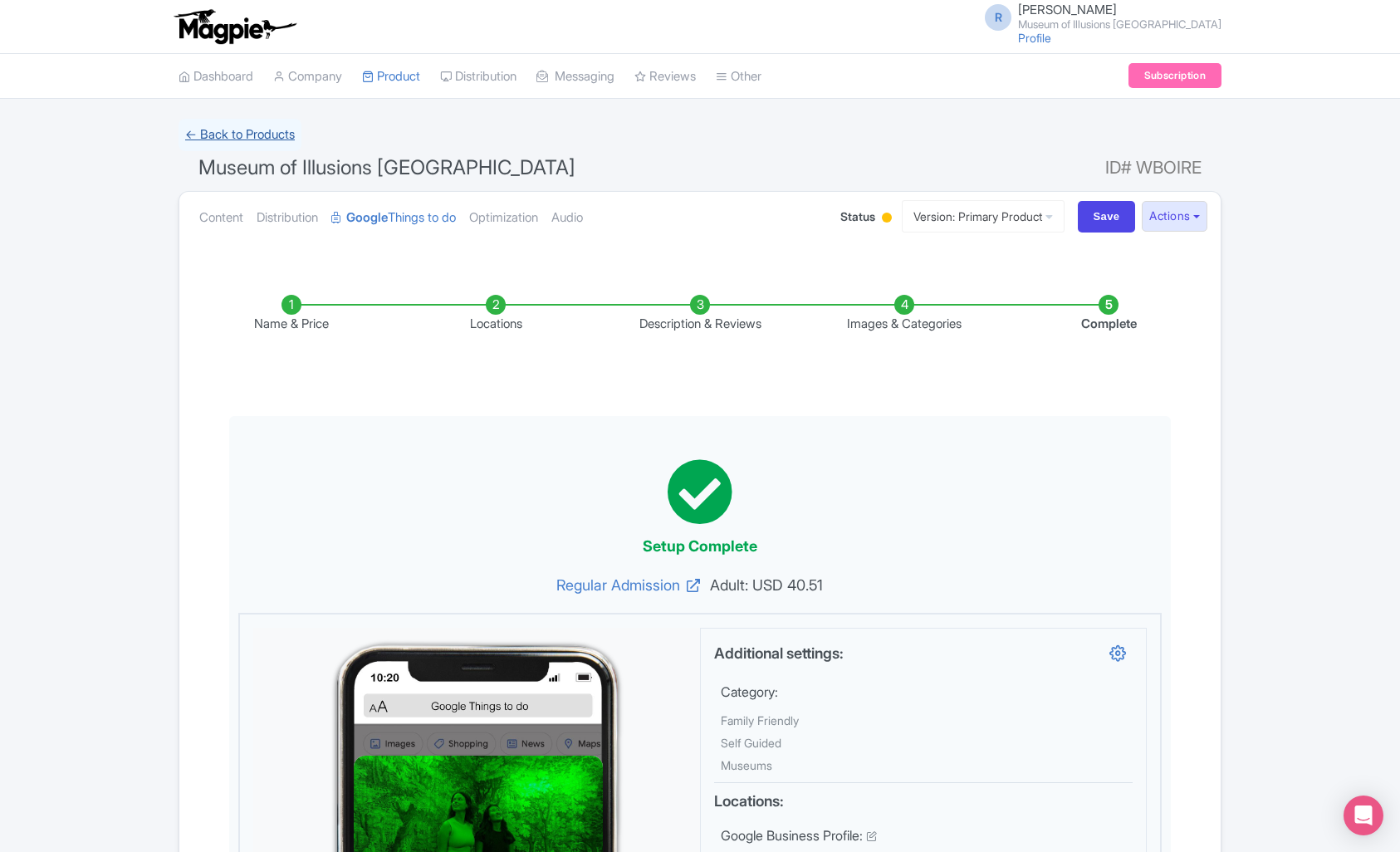
click at [283, 137] on link "← Back to Products" at bounding box center [239, 135] width 123 height 33
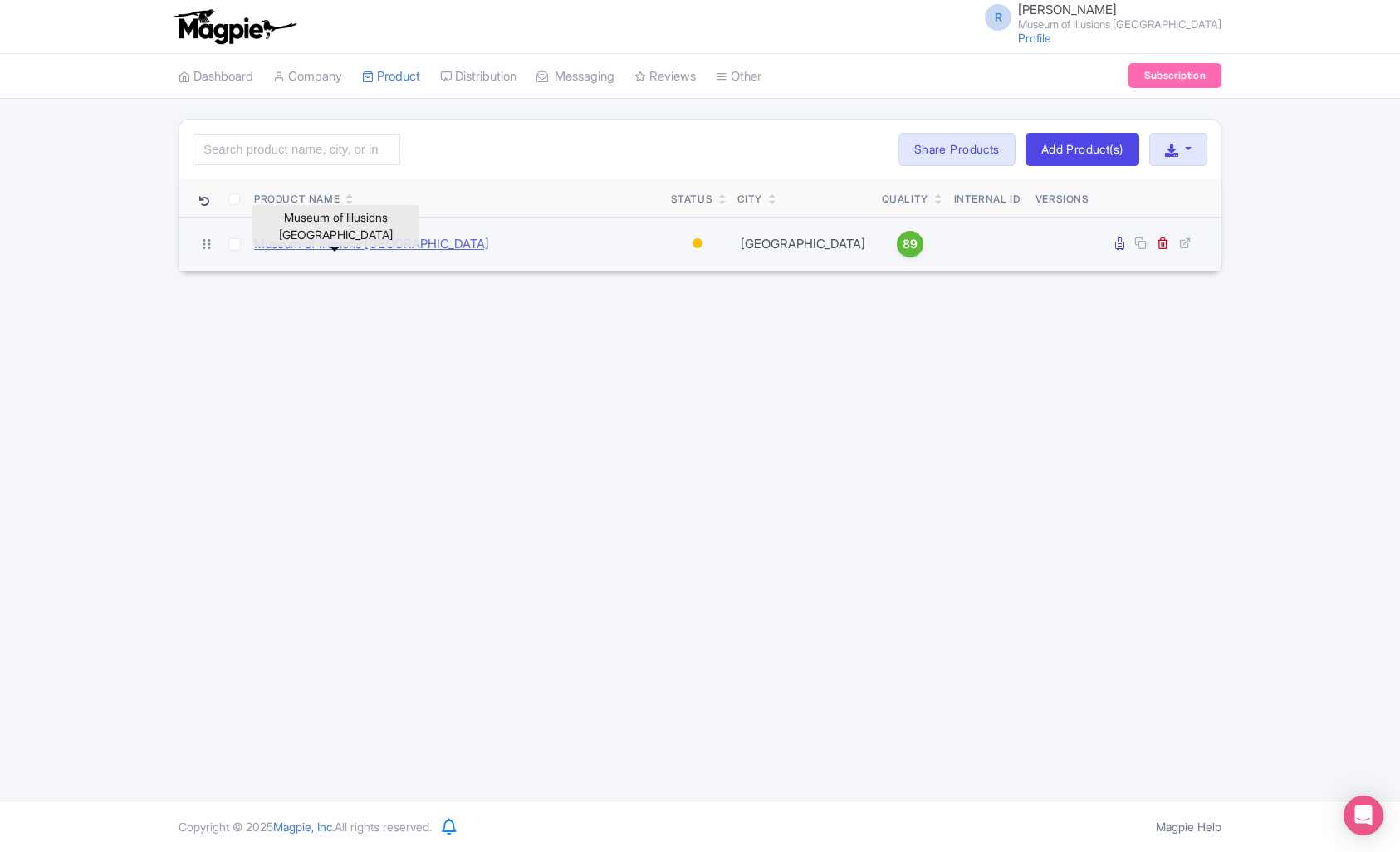
click at [345, 246] on link "Museum of Illusions [GEOGRAPHIC_DATA]" at bounding box center [372, 245] width 235 height 19
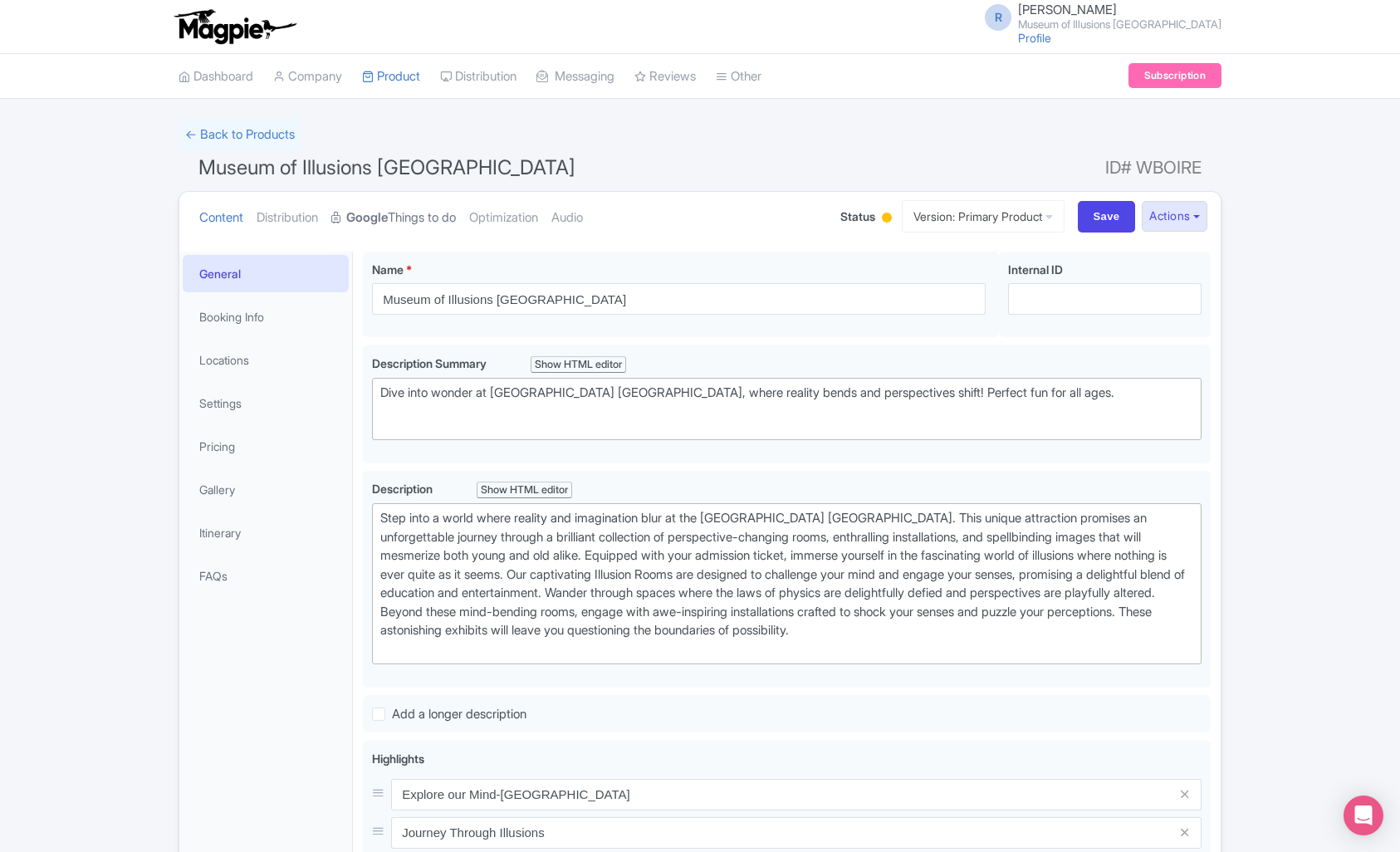
click at [456, 217] on link "Google Things to do" at bounding box center [393, 217] width 124 height 52
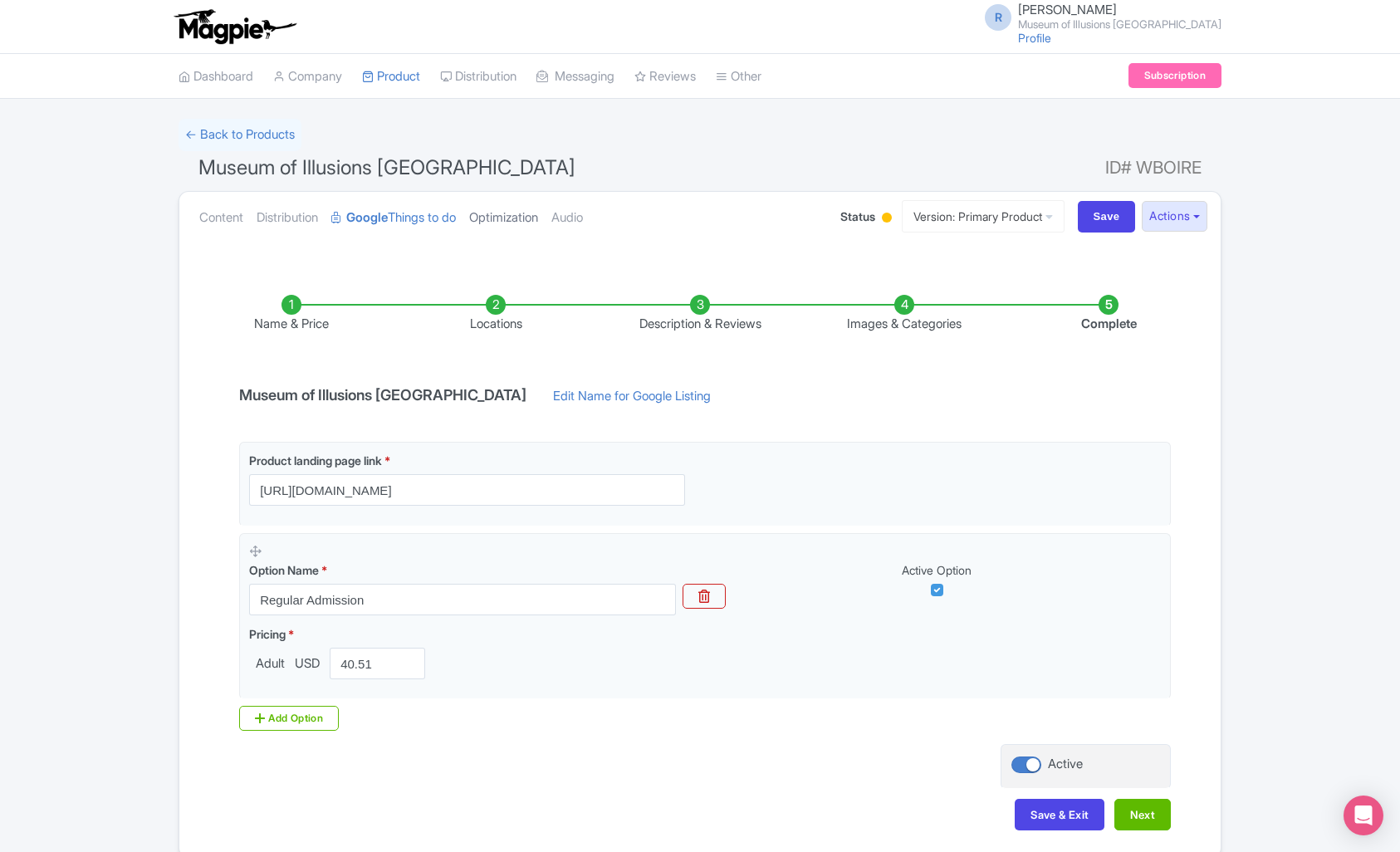
click at [538, 212] on link "Optimization" at bounding box center [504, 217] width 69 height 52
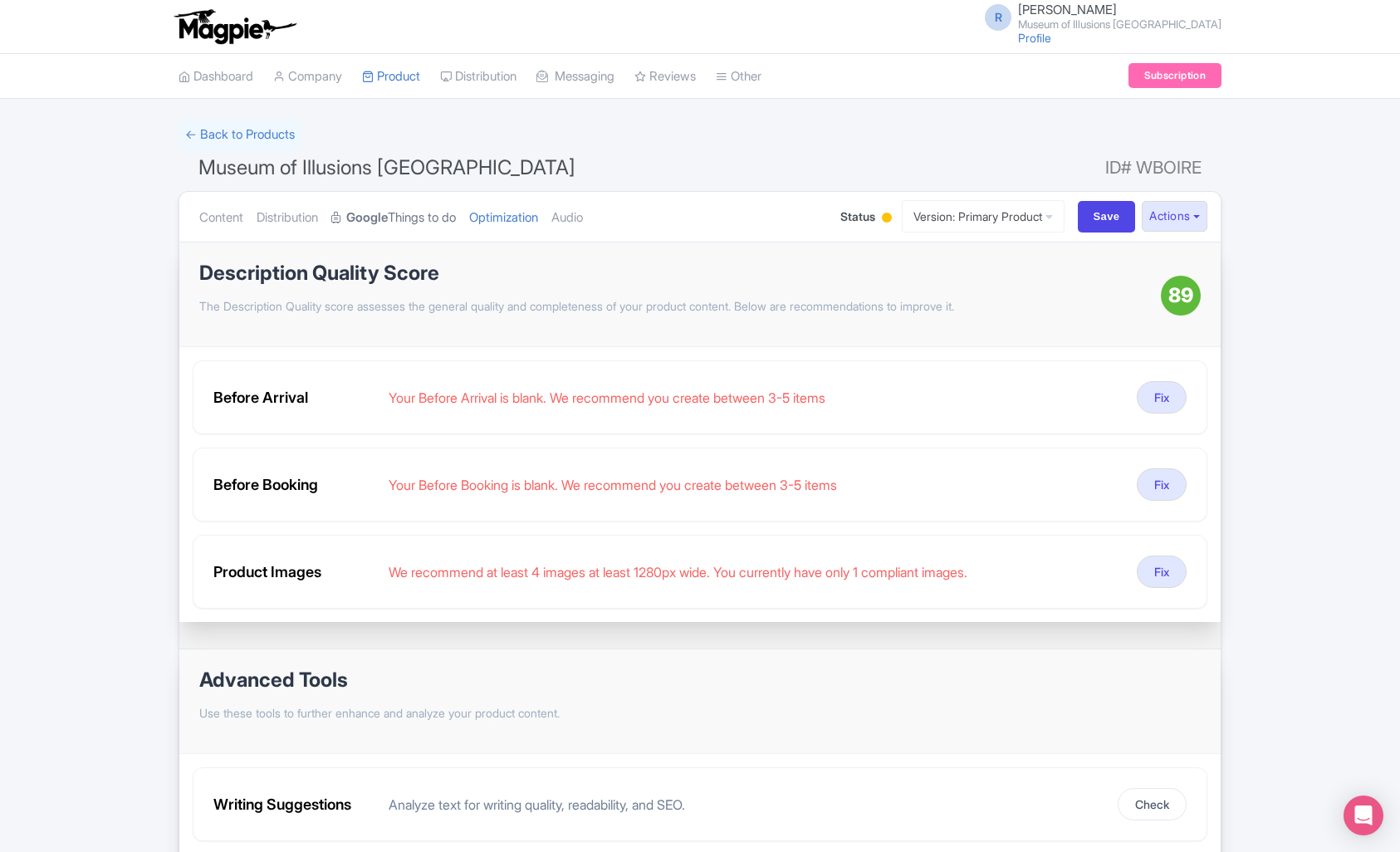
click at [456, 222] on link "Google Things to do" at bounding box center [393, 217] width 124 height 52
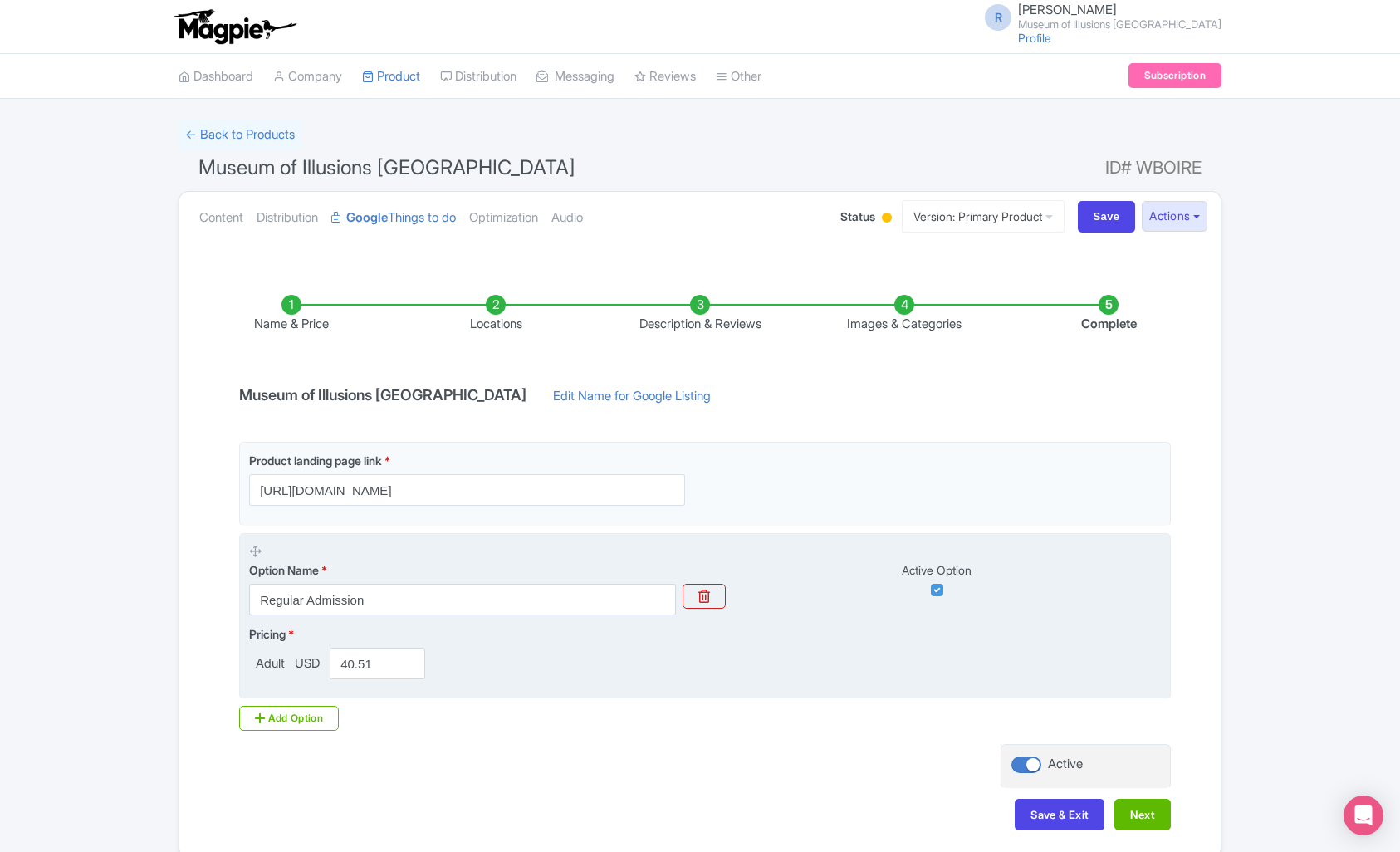
scroll to position [77, 0]
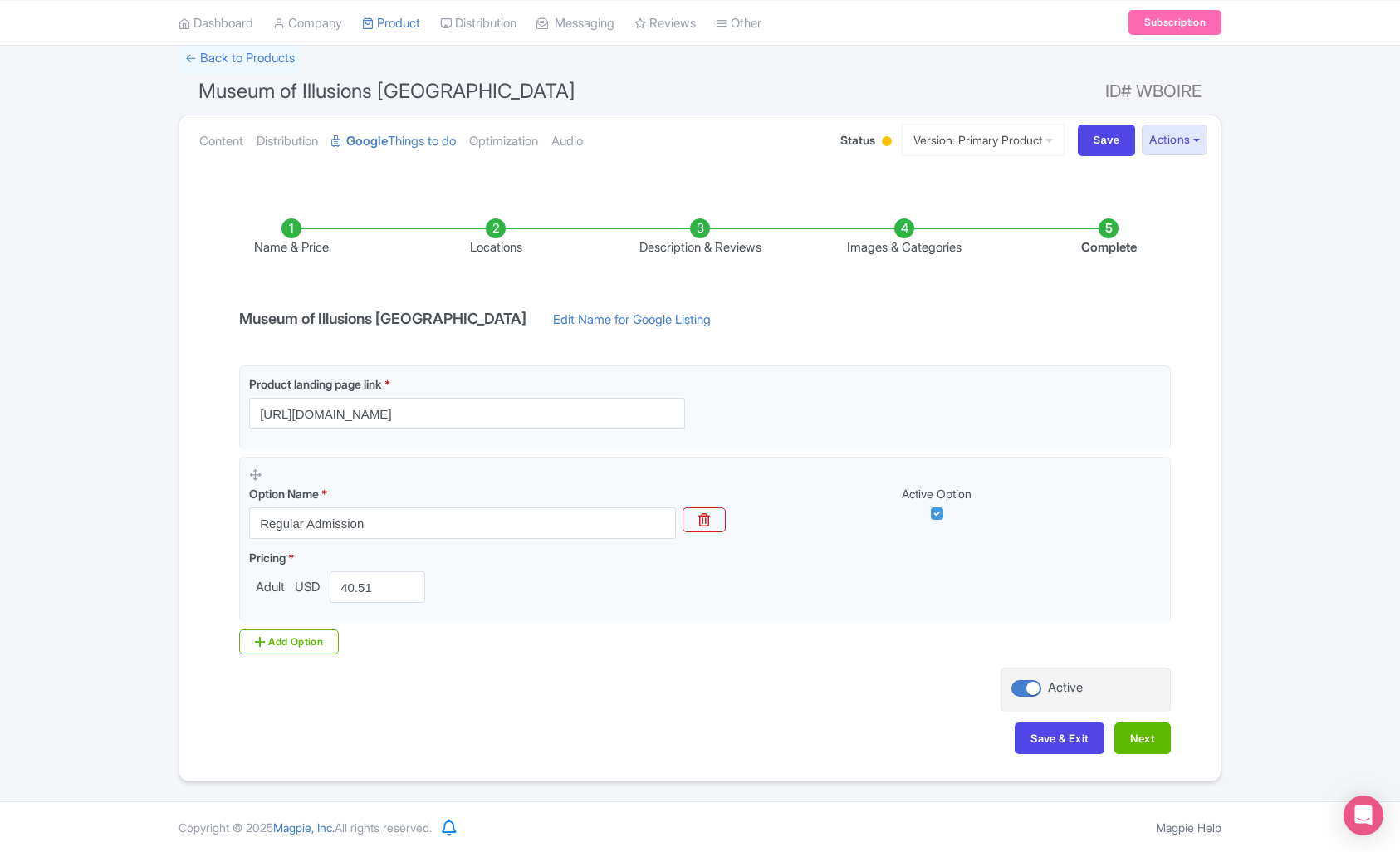
click at [1105, 234] on li "Complete" at bounding box center [1108, 238] width 204 height 39
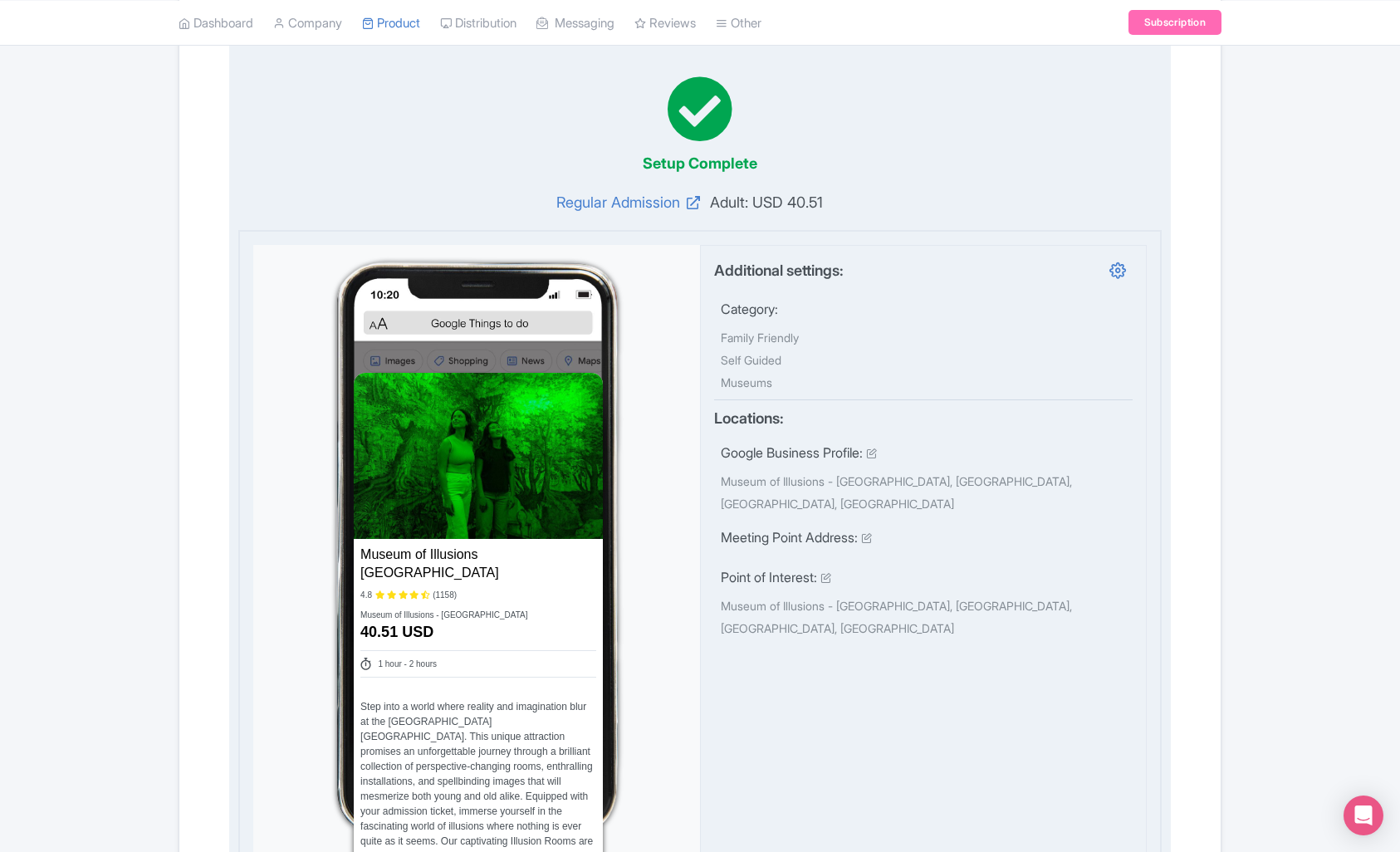
scroll to position [0, 0]
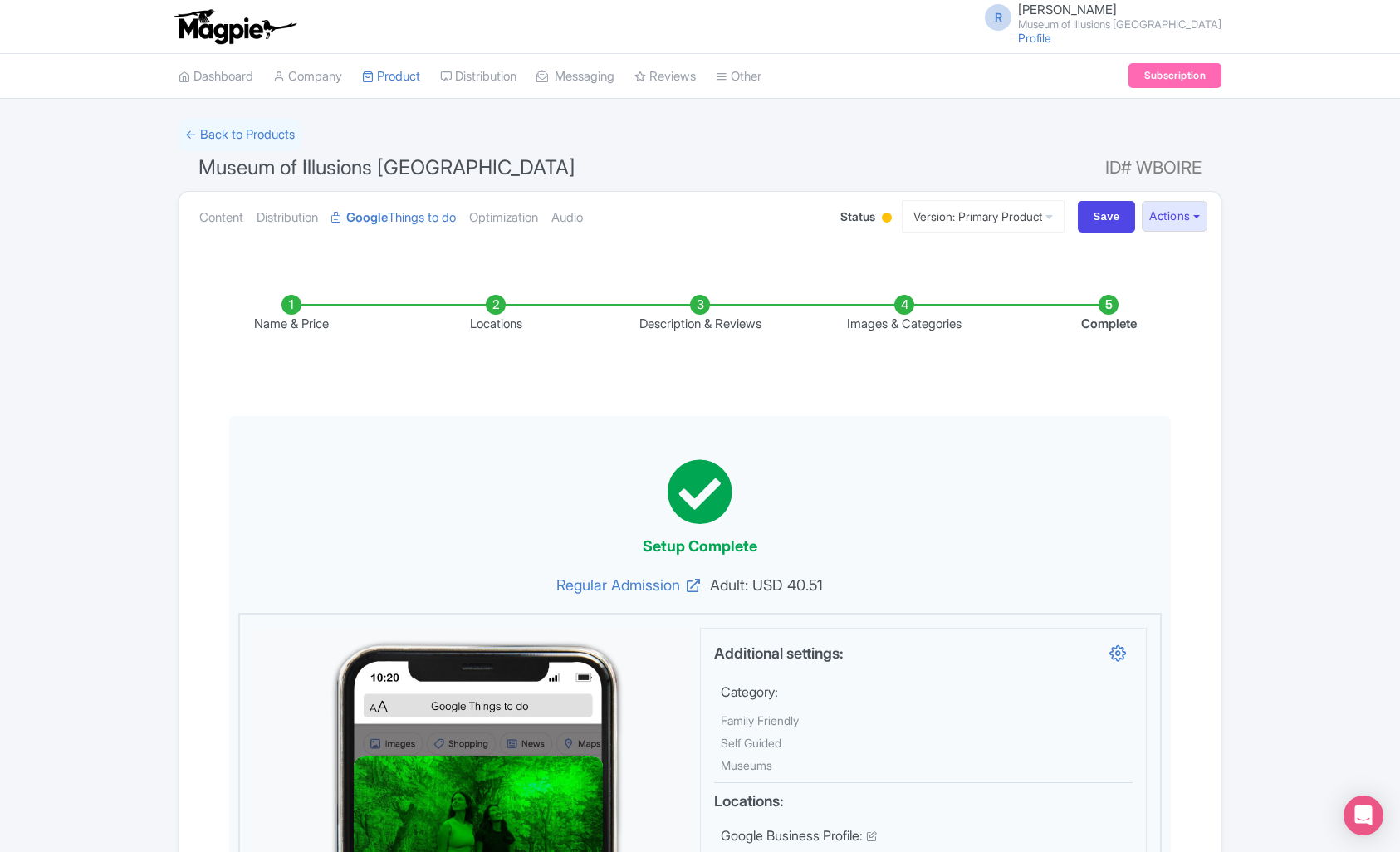
click at [509, 320] on li "Locations" at bounding box center [495, 314] width 204 height 39
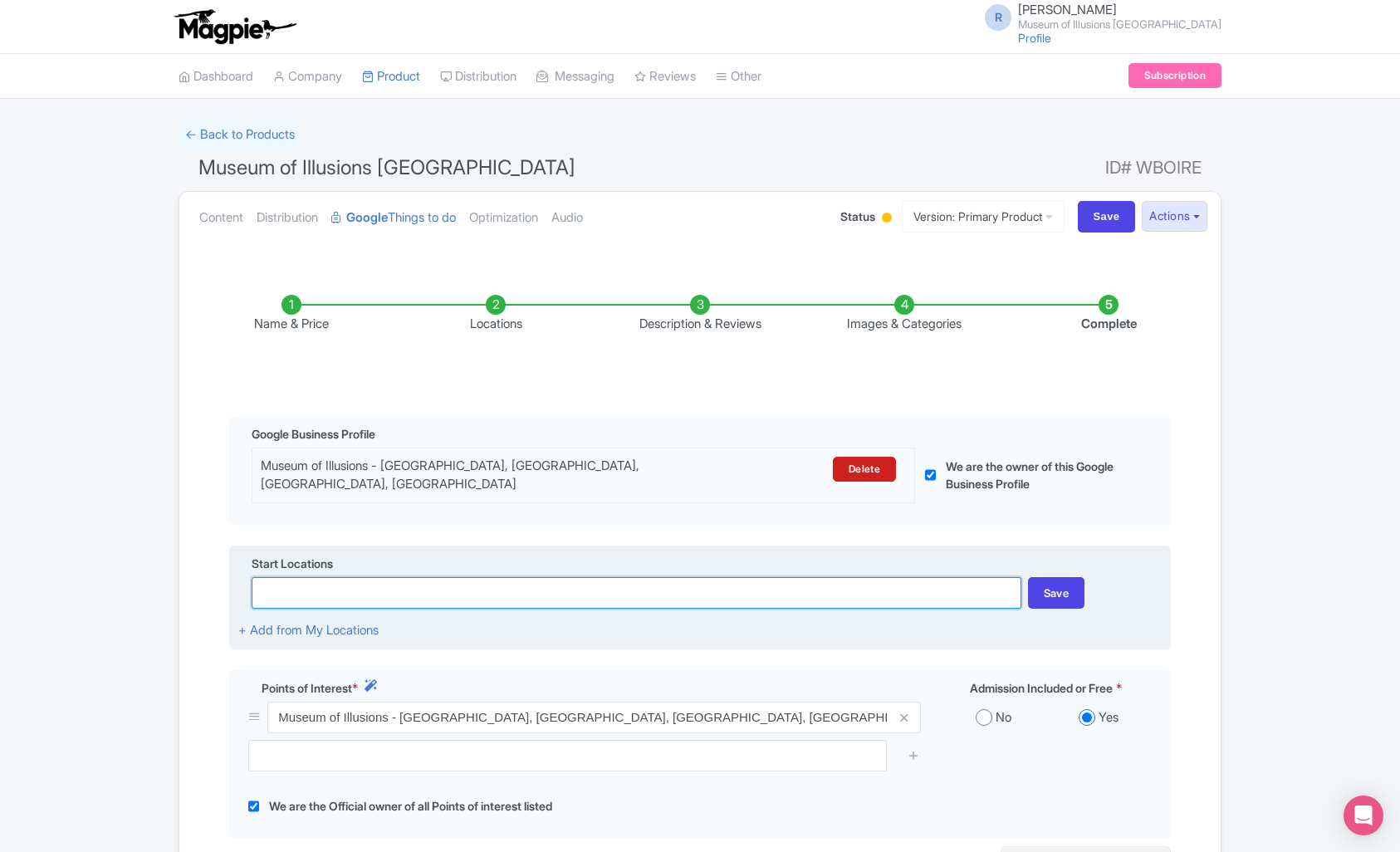
click at [527, 582] on input at bounding box center [636, 593] width 769 height 32
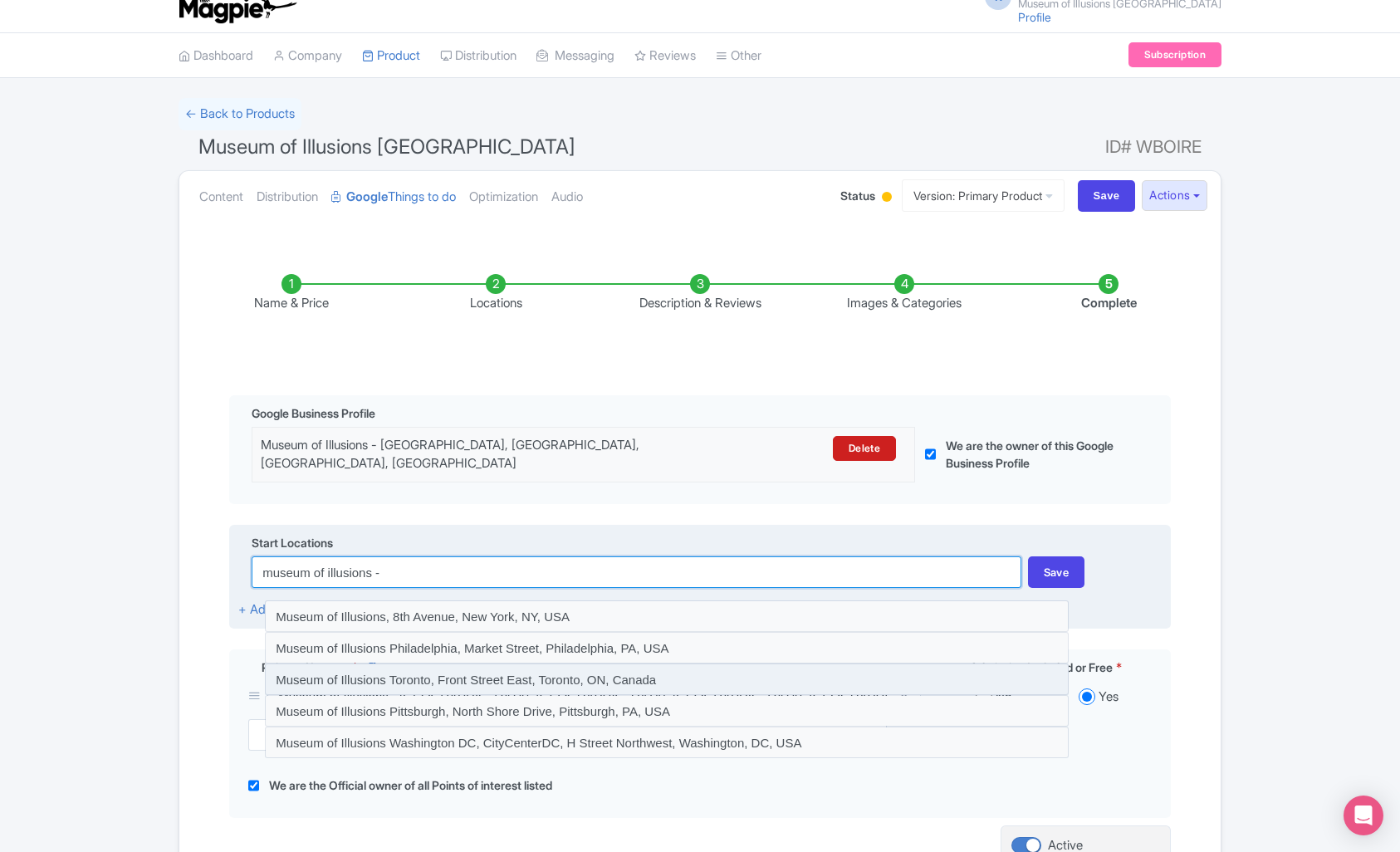
scroll to position [42, 0]
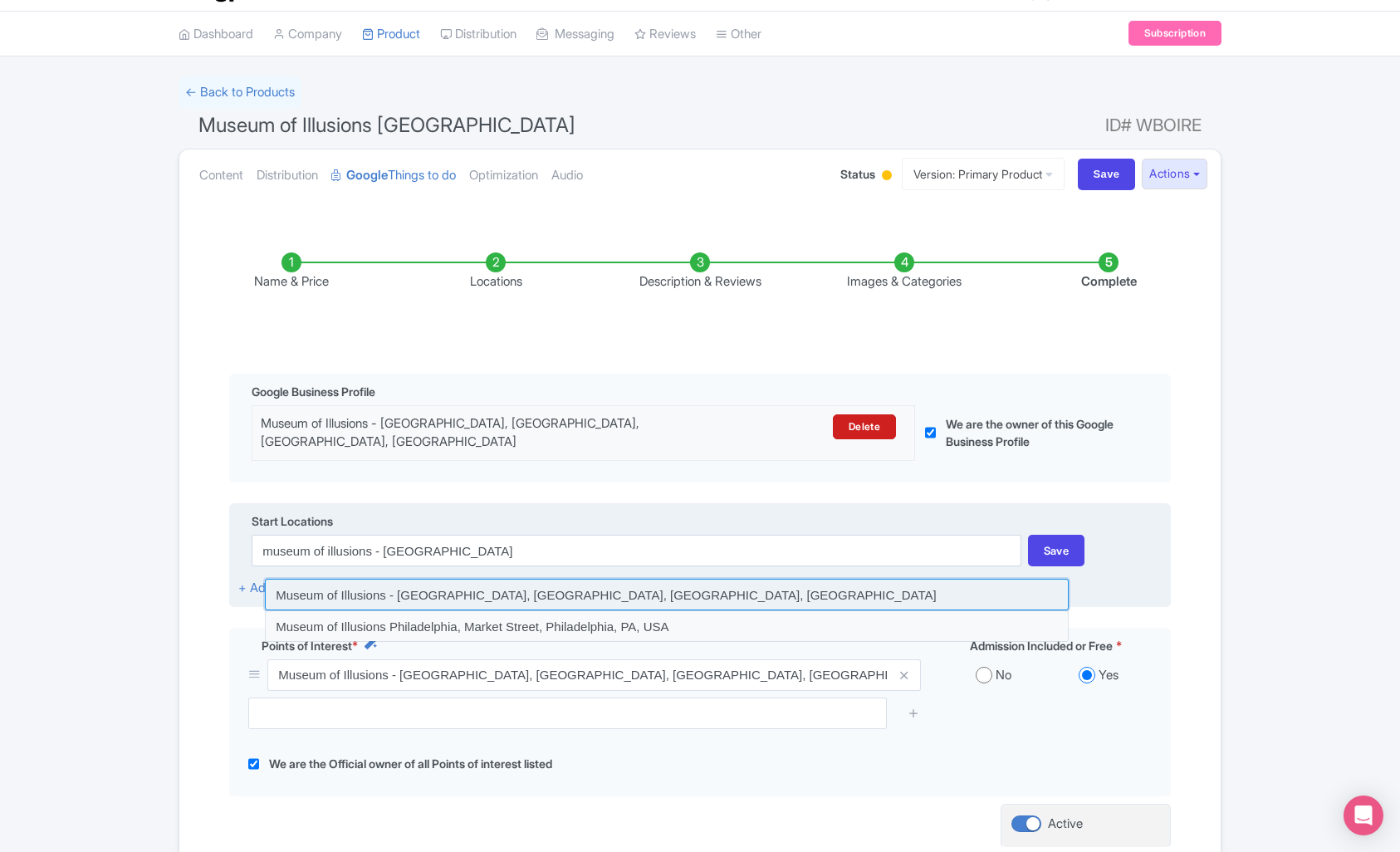
click at [465, 583] on input at bounding box center [666, 595] width 804 height 32
type input "Museum of Illusions - [GEOGRAPHIC_DATA], [GEOGRAPHIC_DATA], [GEOGRAPHIC_DATA], …"
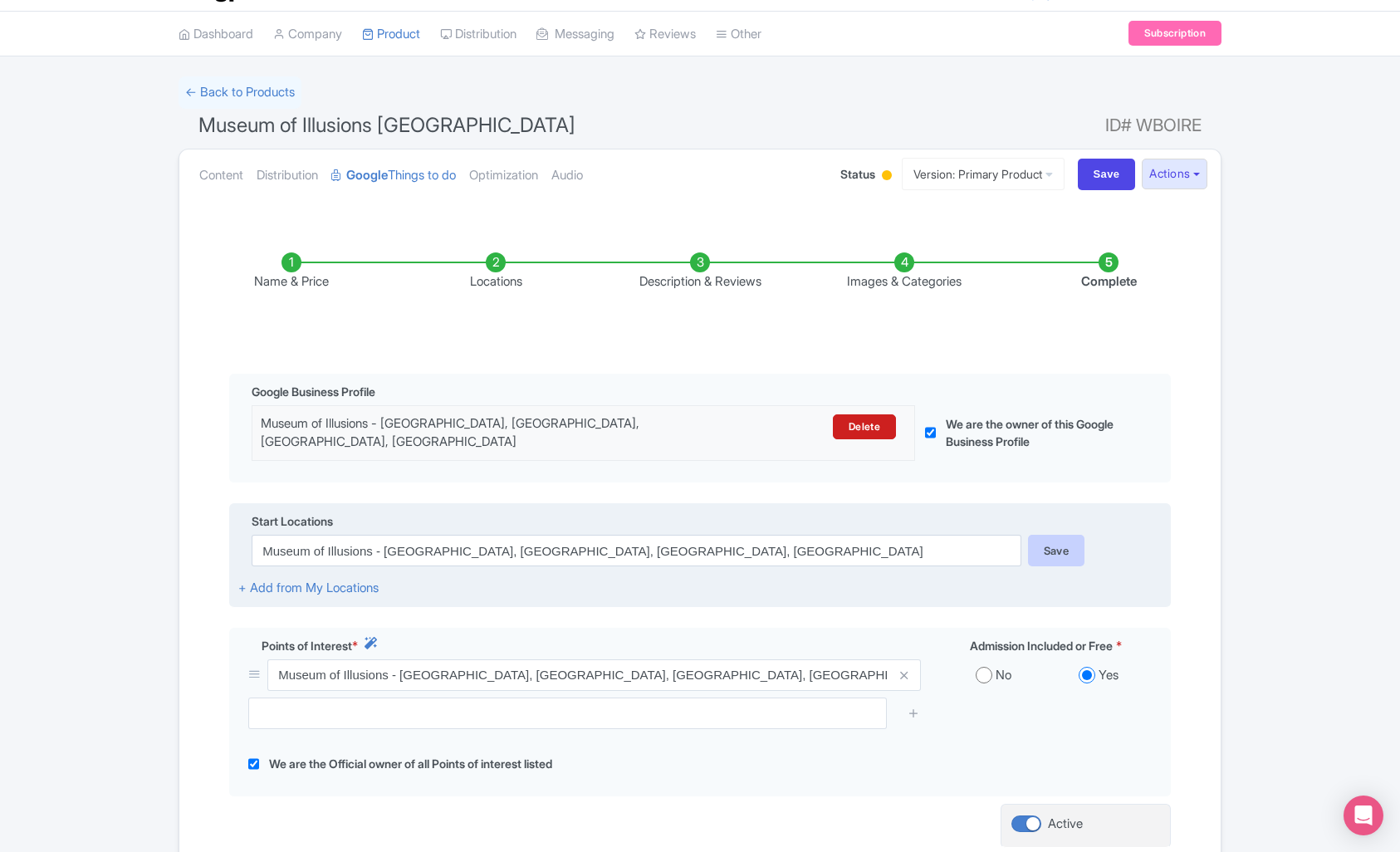
click at [1070, 542] on div "Save" at bounding box center [1057, 551] width 57 height 32
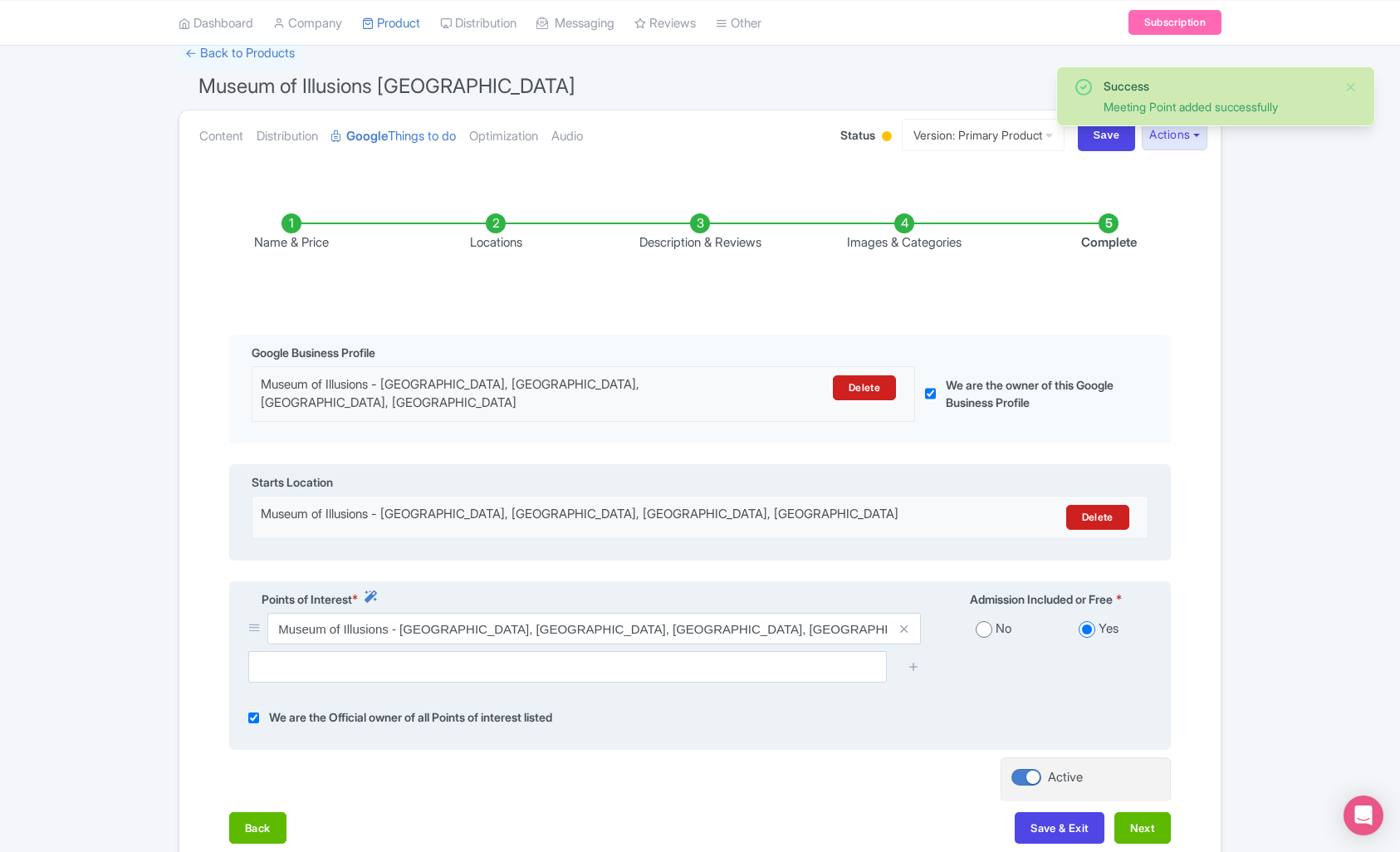
scroll to position [0, 0]
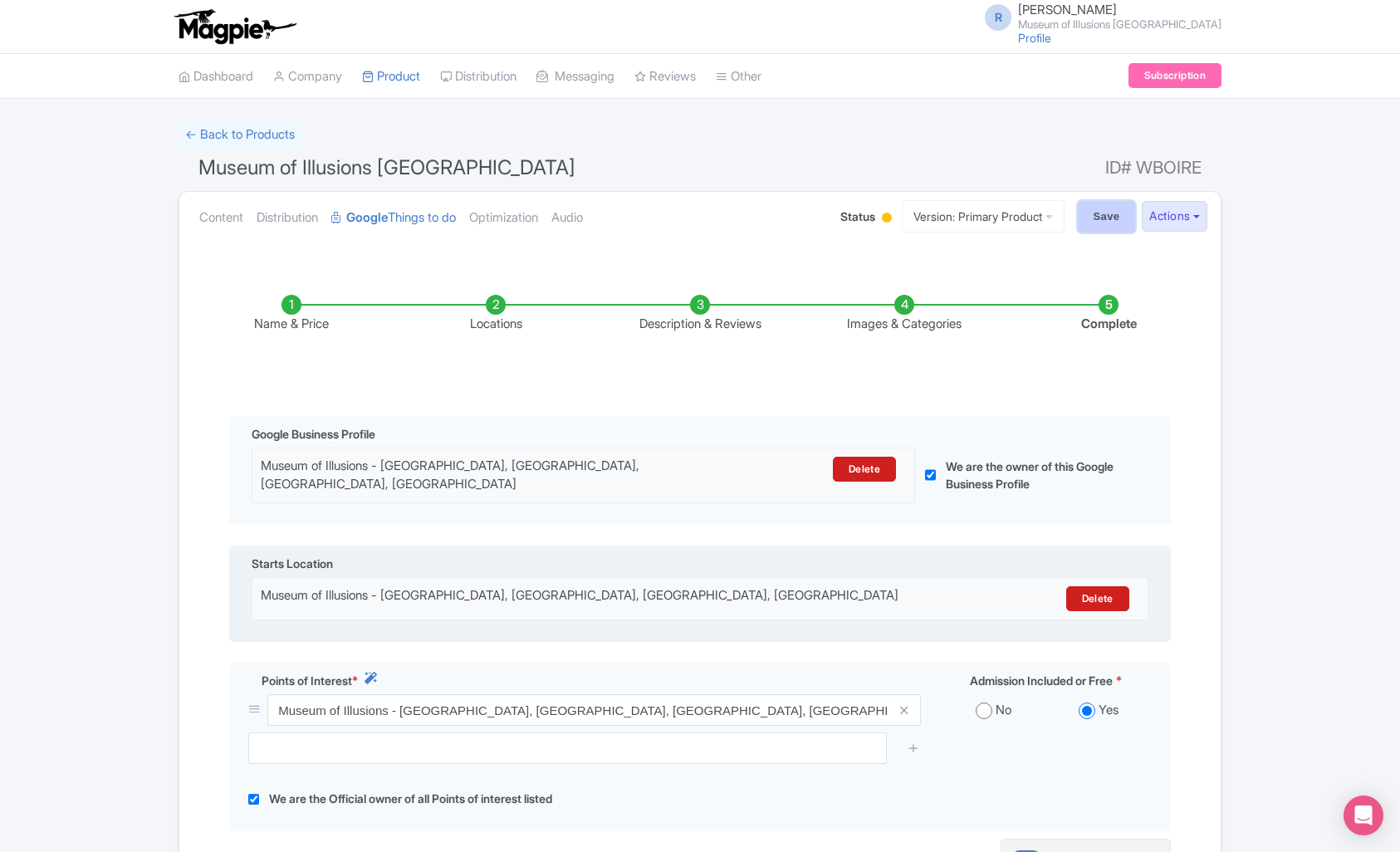
click at [1106, 222] on input "Save" at bounding box center [1107, 217] width 58 height 32
type input "Saving..."
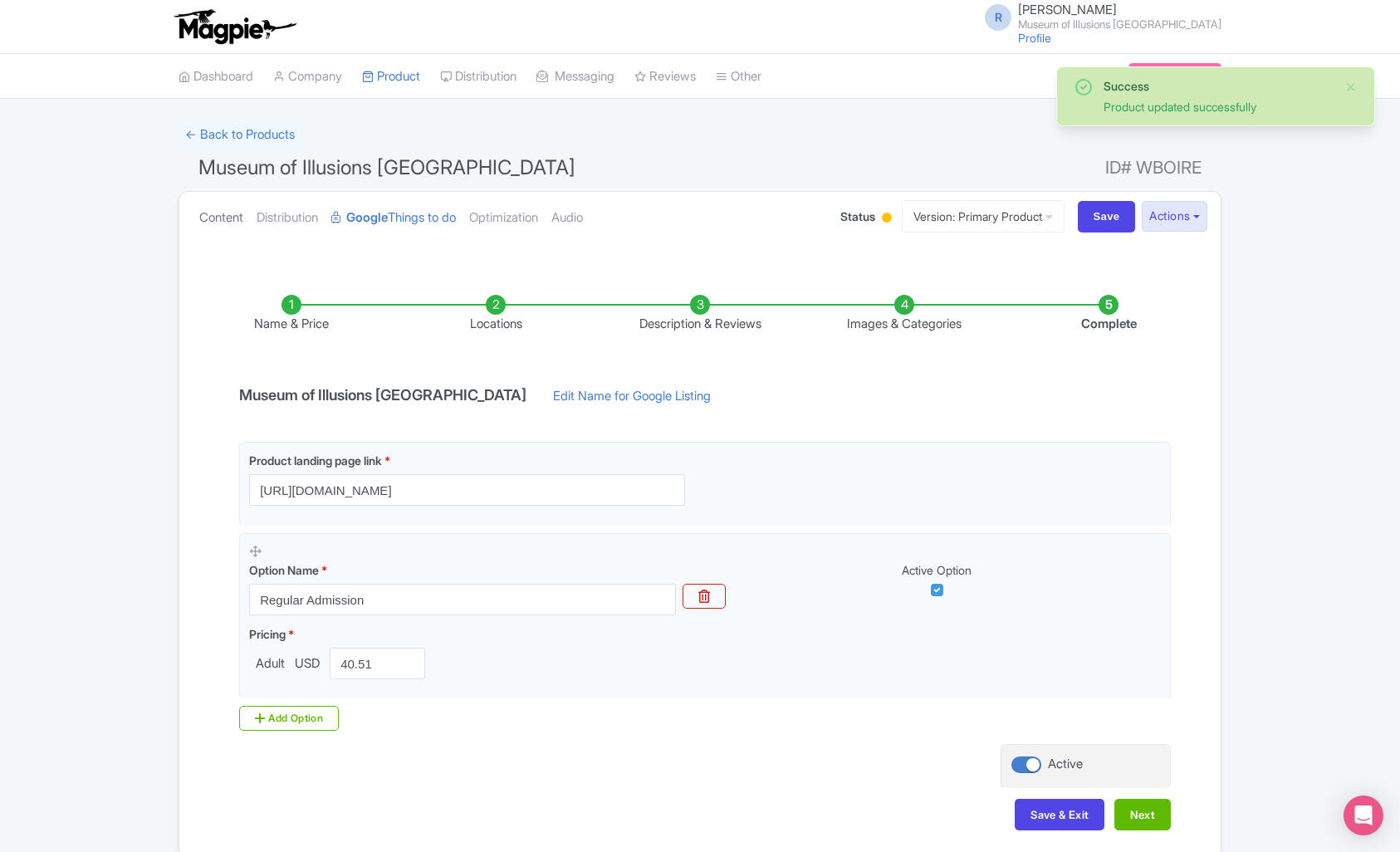
click at [225, 221] on link "Content" at bounding box center [222, 217] width 44 height 52
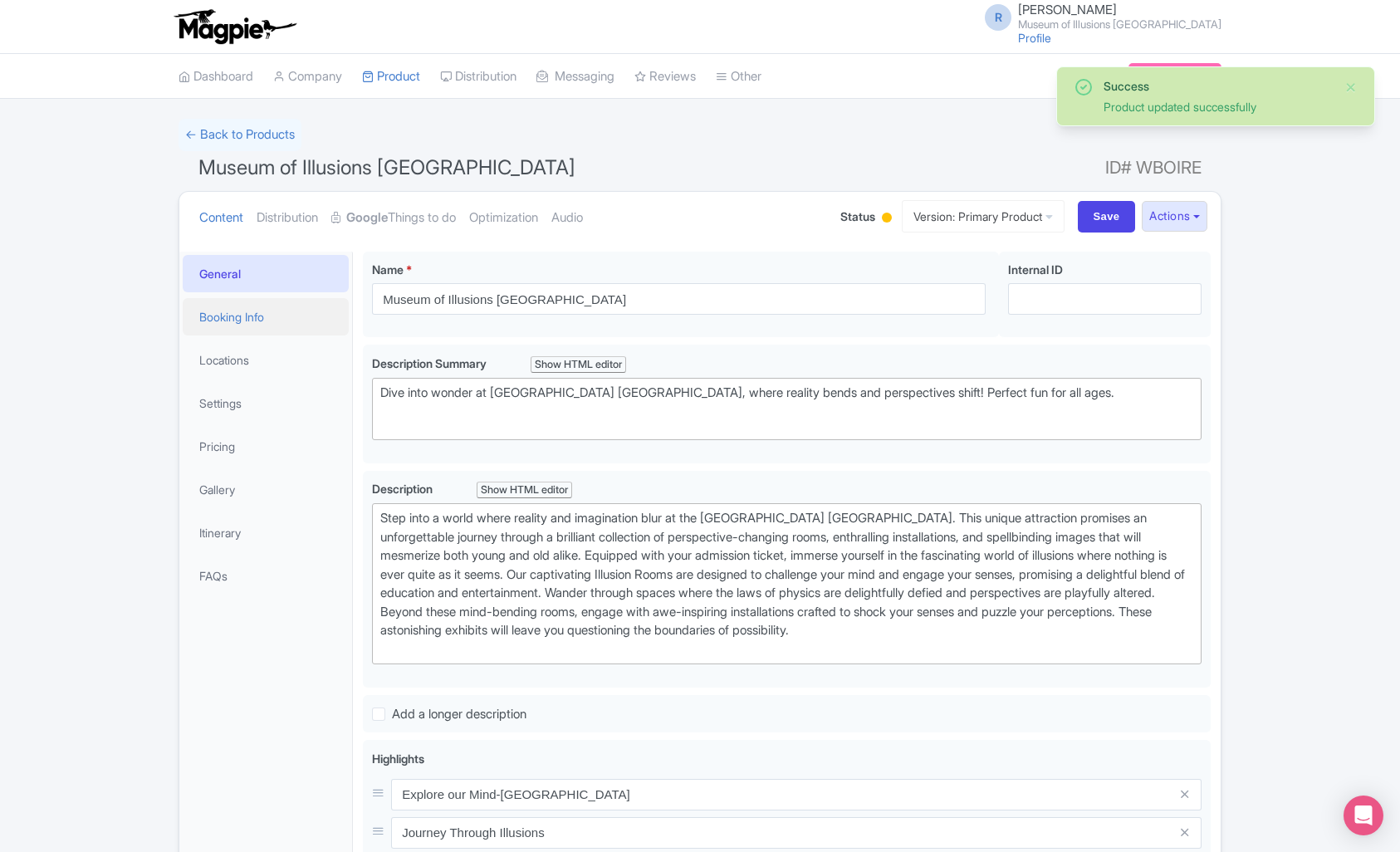
click at [278, 327] on link "Booking Info" at bounding box center [266, 317] width 166 height 37
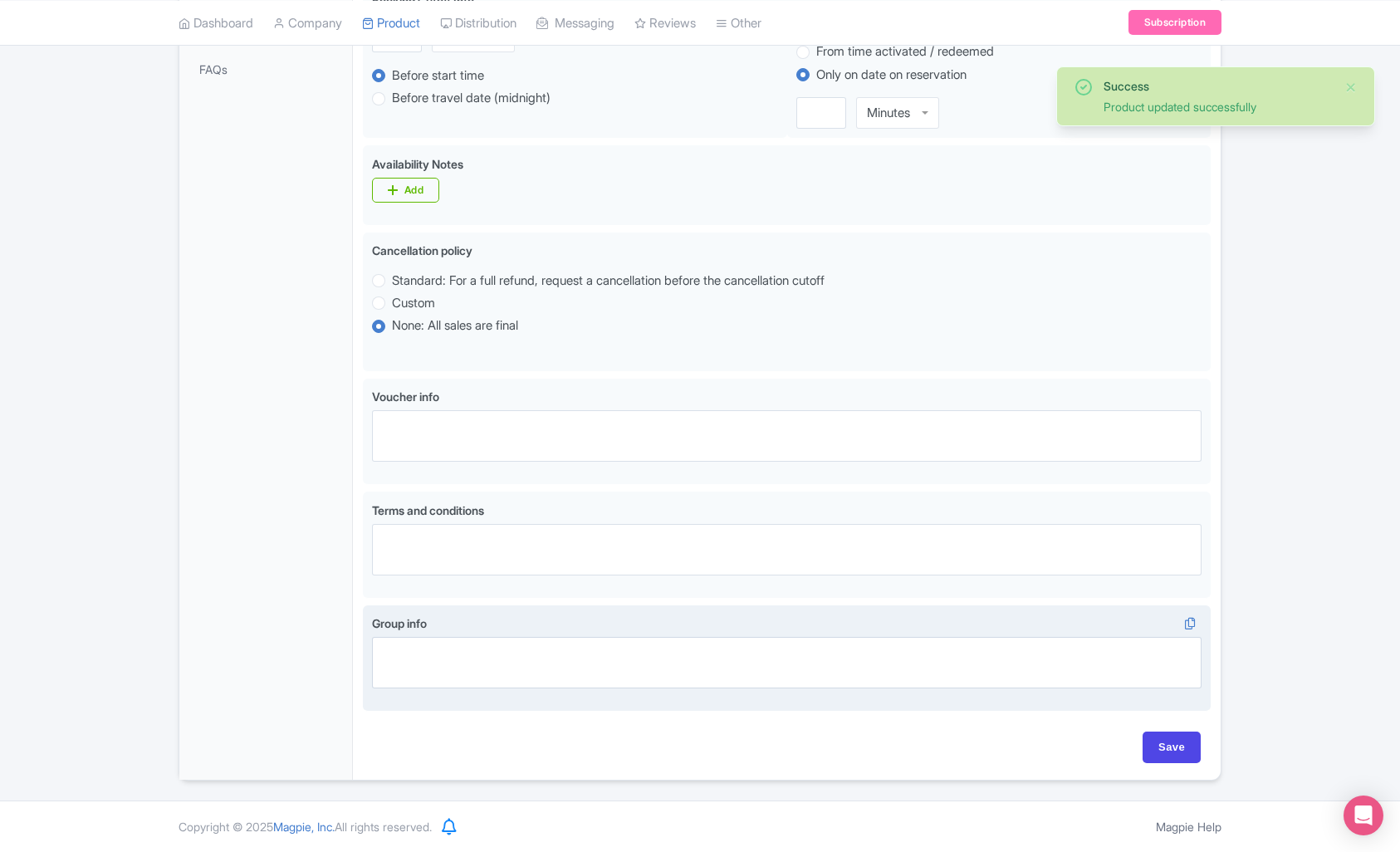
scroll to position [2, 0]
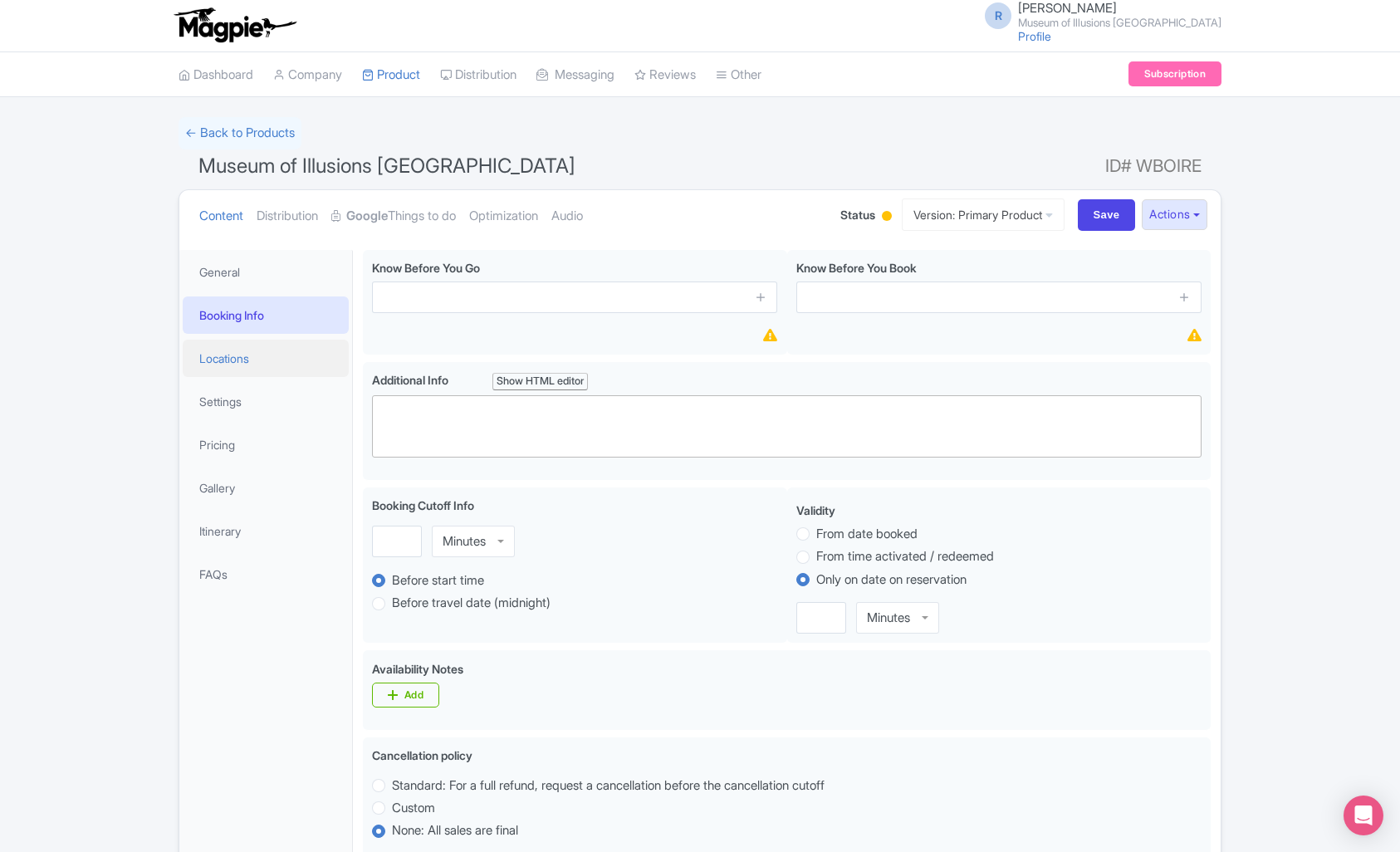
click at [277, 358] on link "Locations" at bounding box center [266, 358] width 166 height 37
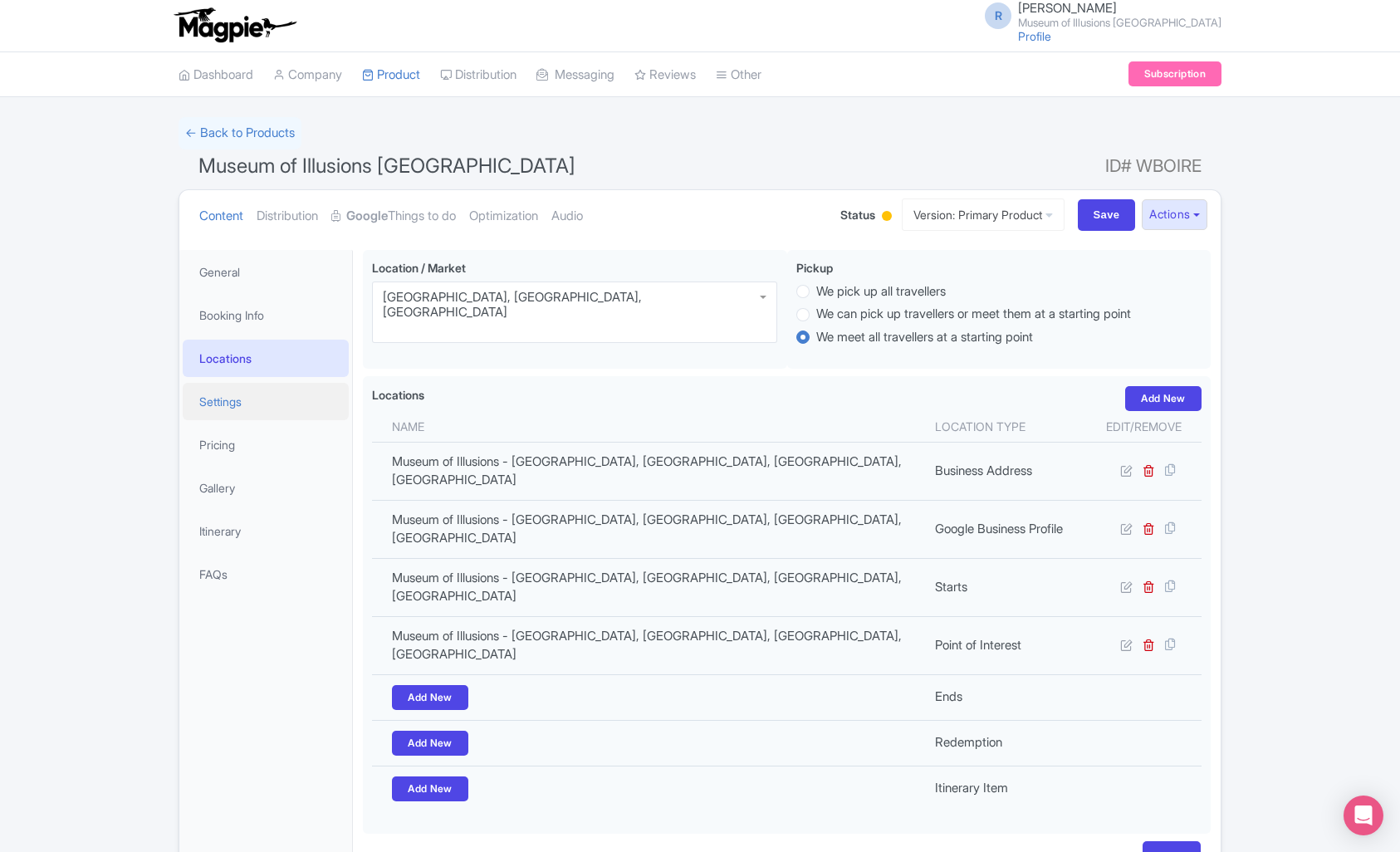
click at [274, 388] on link "Settings" at bounding box center [266, 402] width 166 height 37
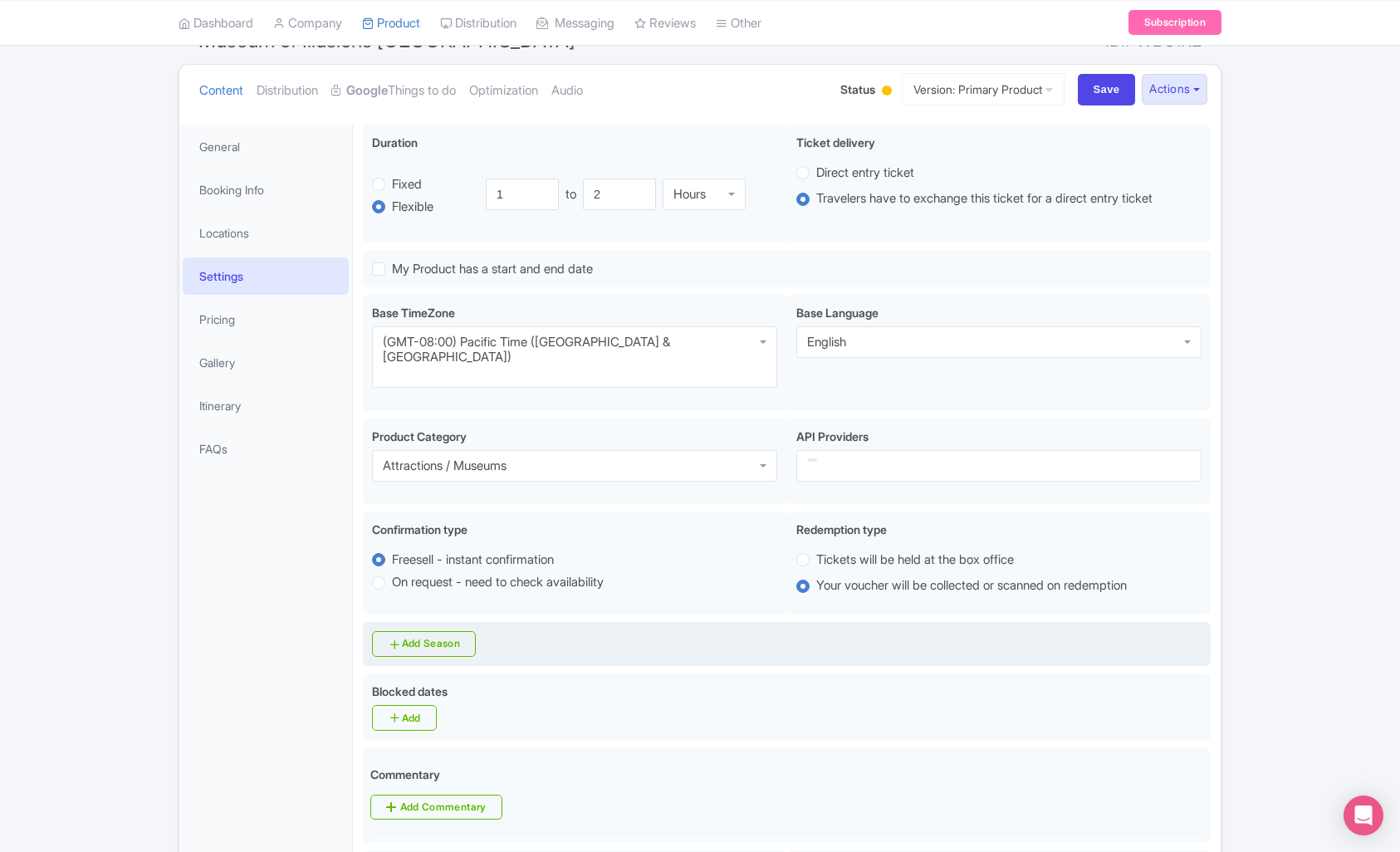
scroll to position [226, 0]
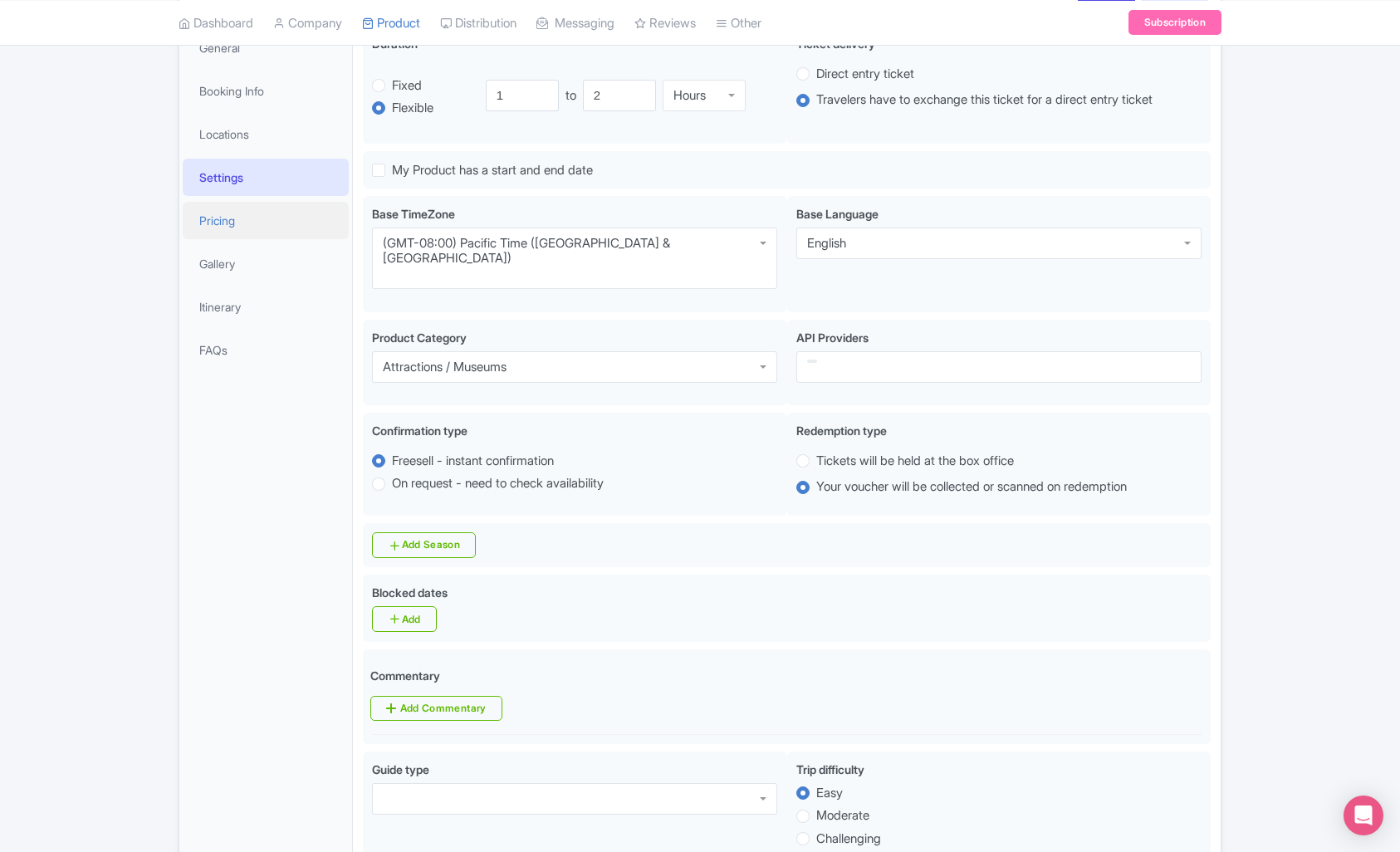
click at [241, 215] on link "Pricing" at bounding box center [266, 221] width 166 height 37
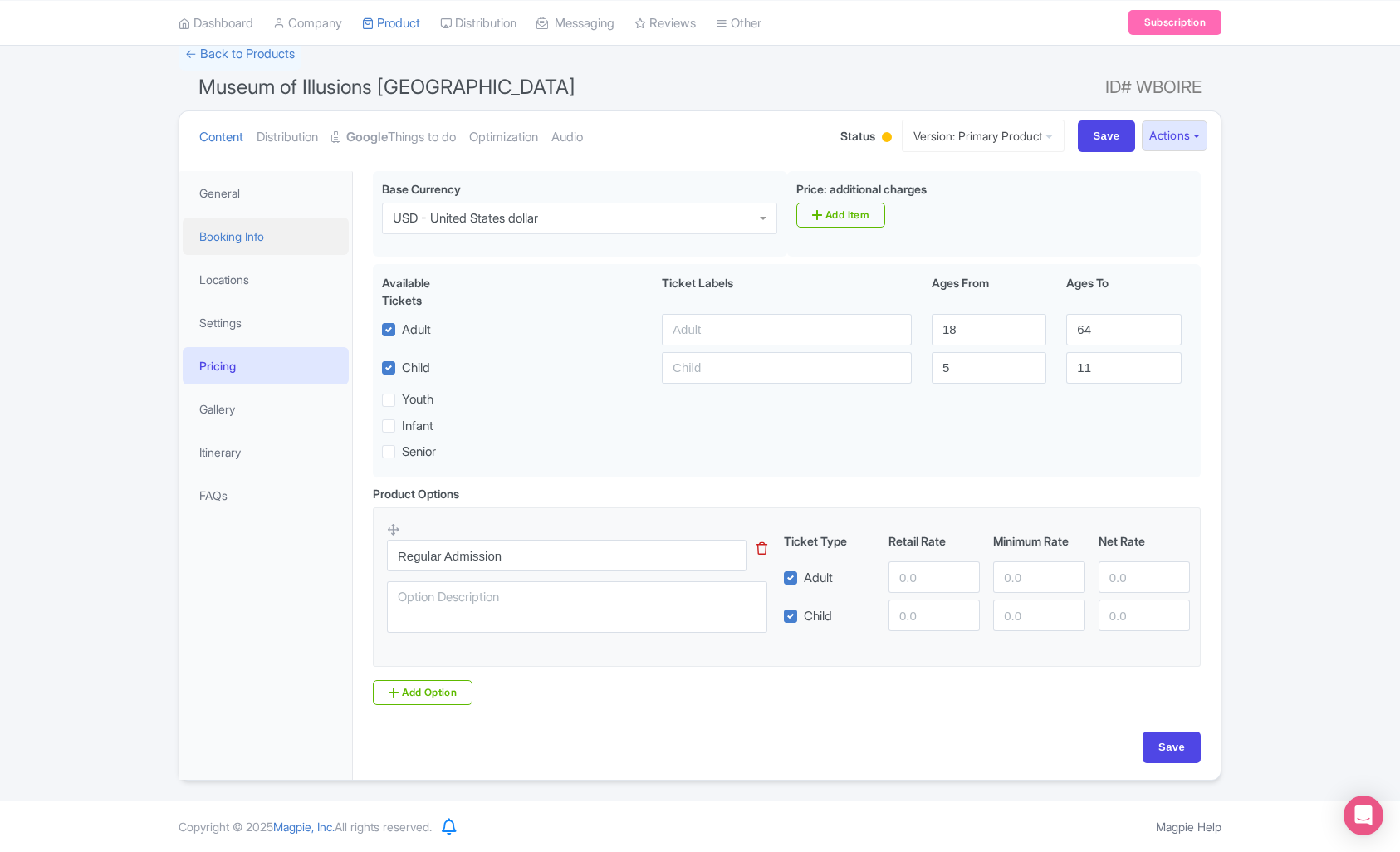
scroll to position [83, 0]
click at [244, 418] on link "Gallery" at bounding box center [266, 409] width 166 height 37
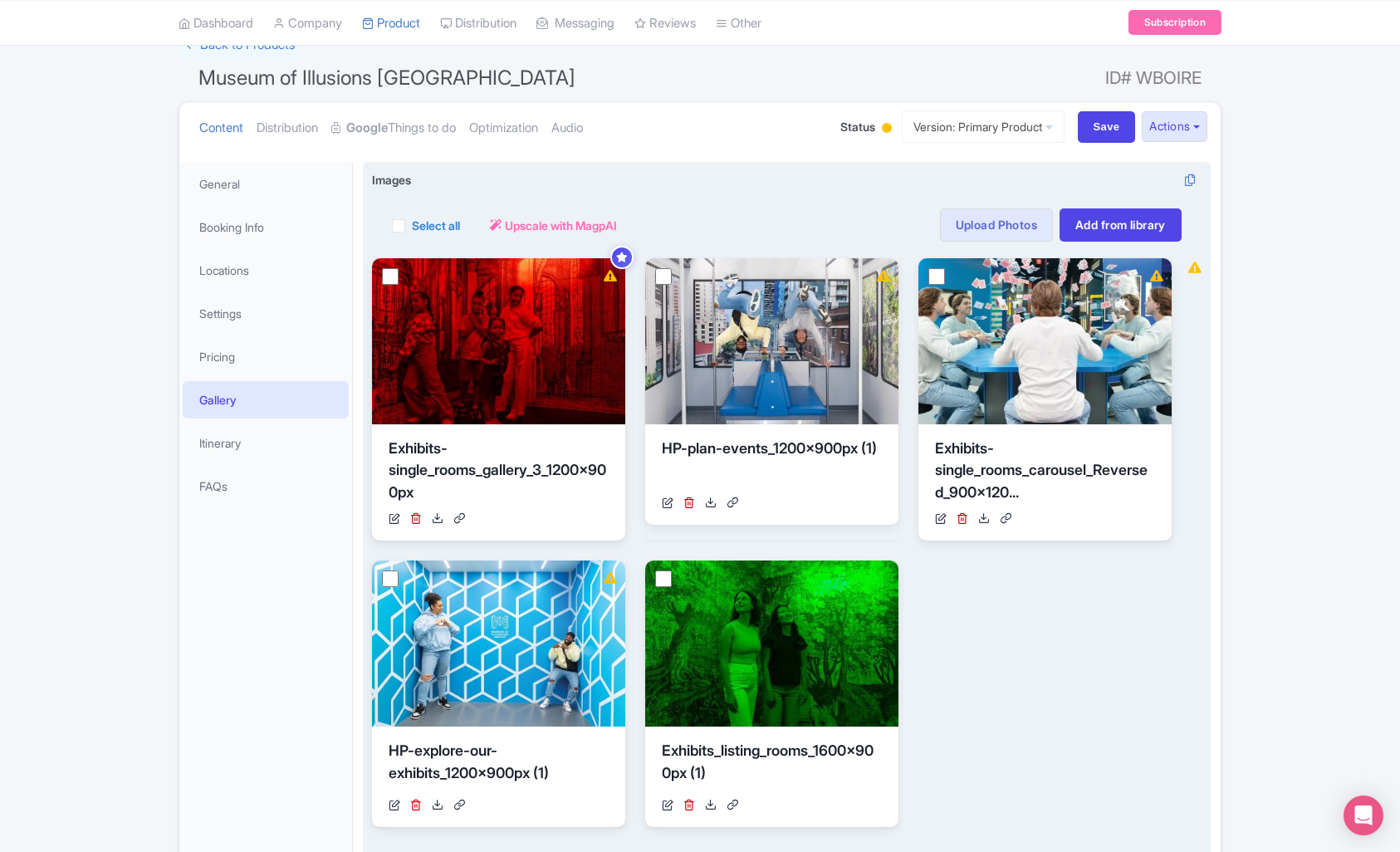
scroll to position [0, 0]
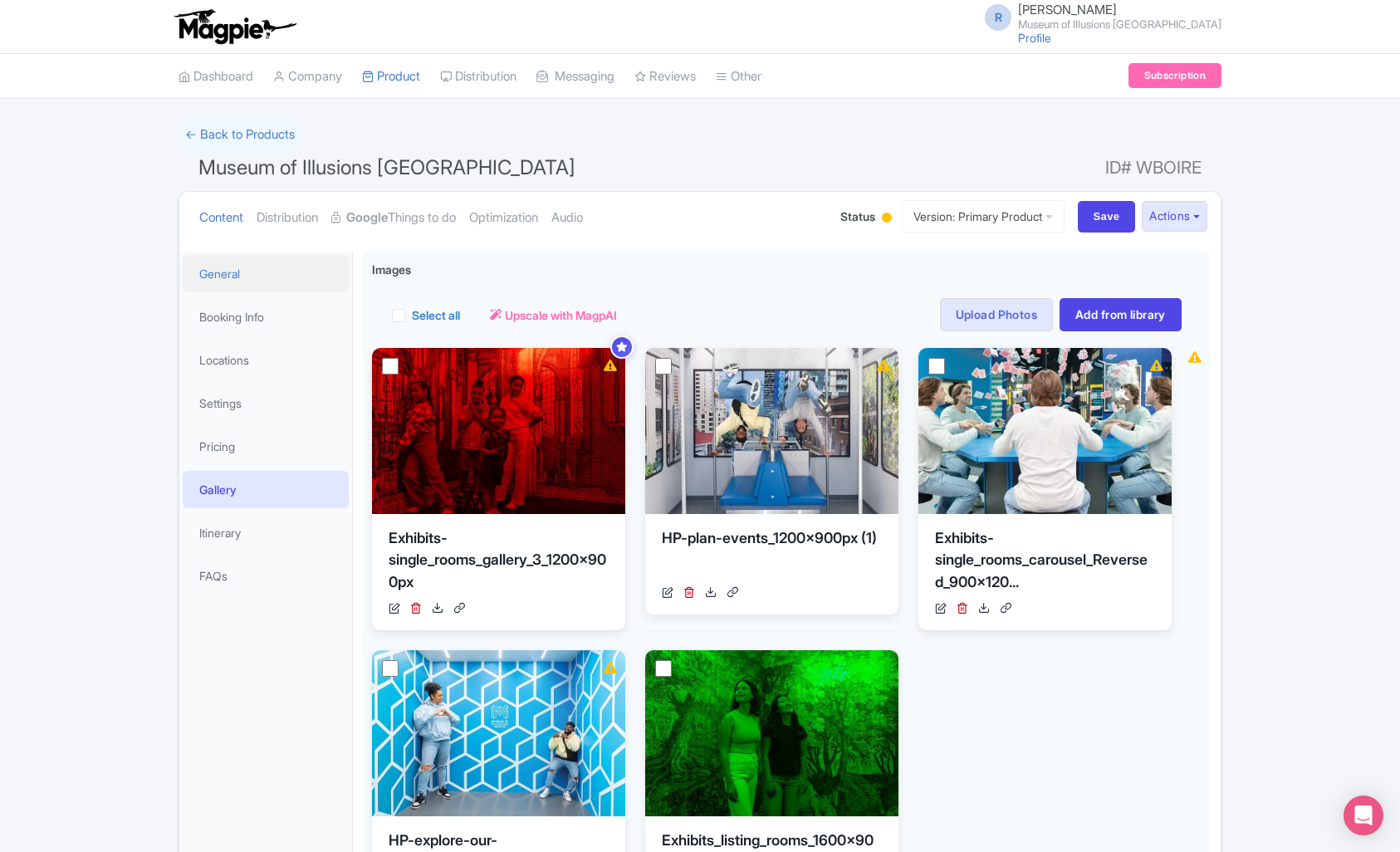
click at [260, 285] on link "General" at bounding box center [266, 274] width 166 height 37
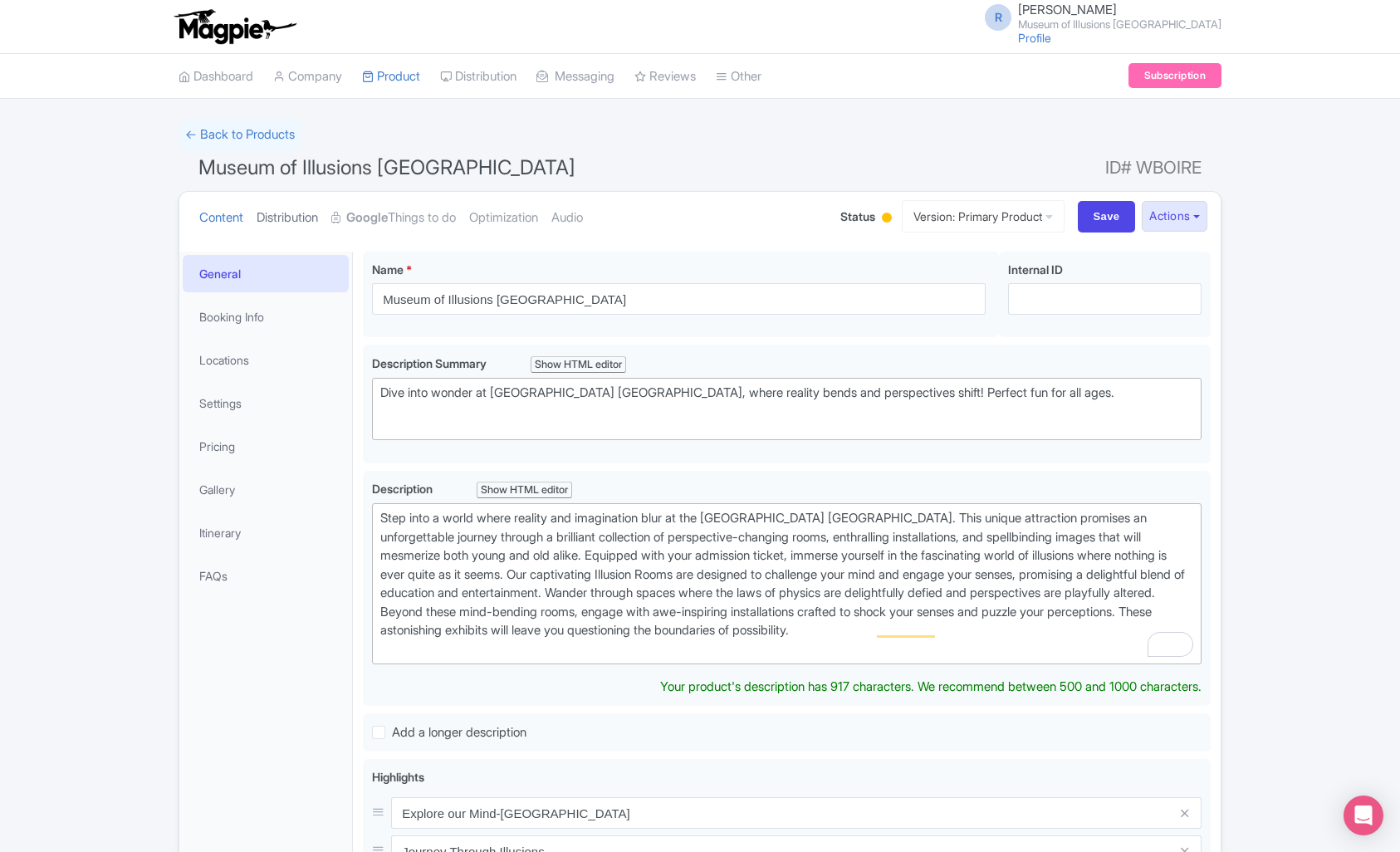
click at [317, 218] on link "Distribution" at bounding box center [288, 217] width 62 height 52
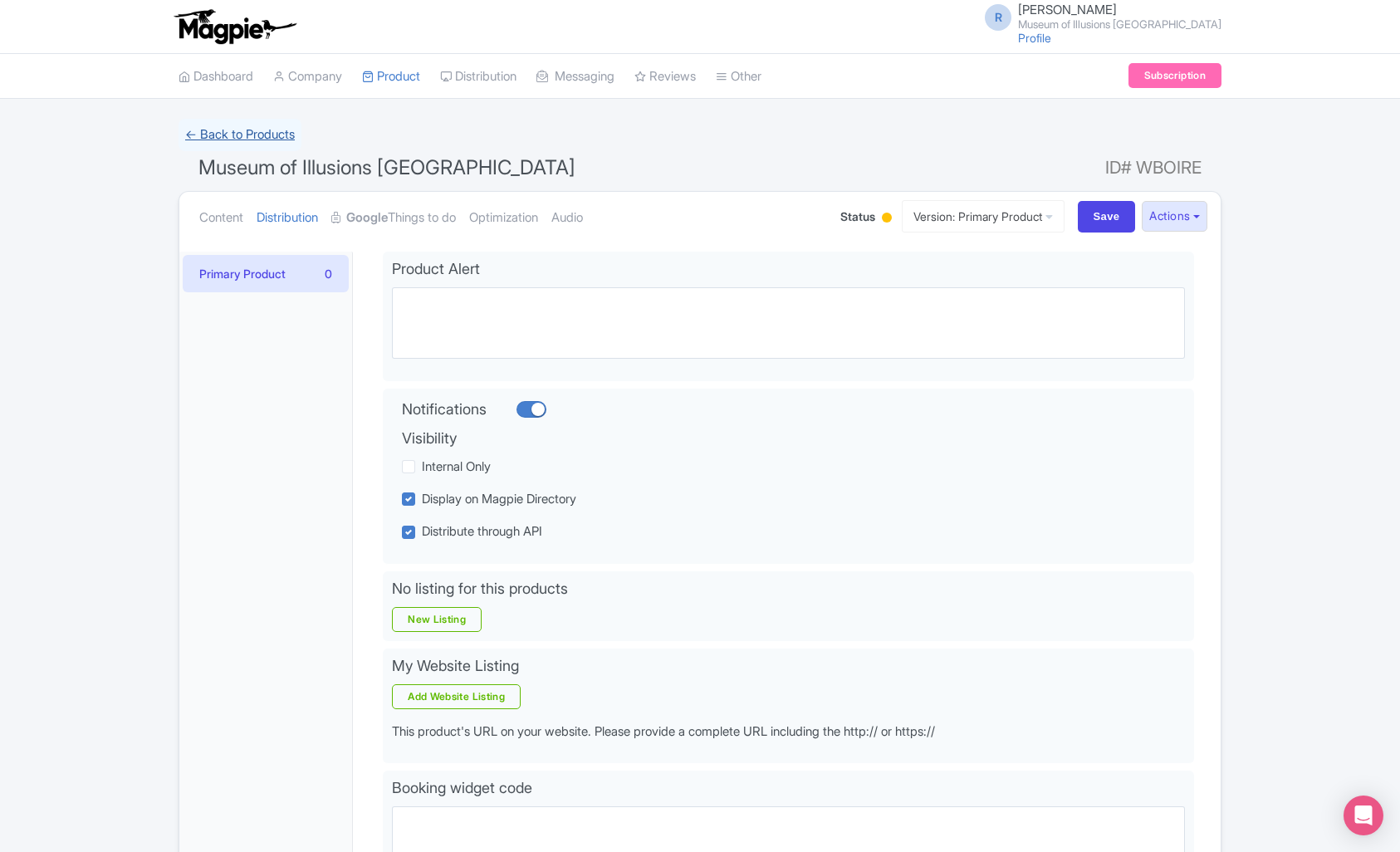
click at [231, 136] on link "← Back to Products" at bounding box center [239, 135] width 123 height 33
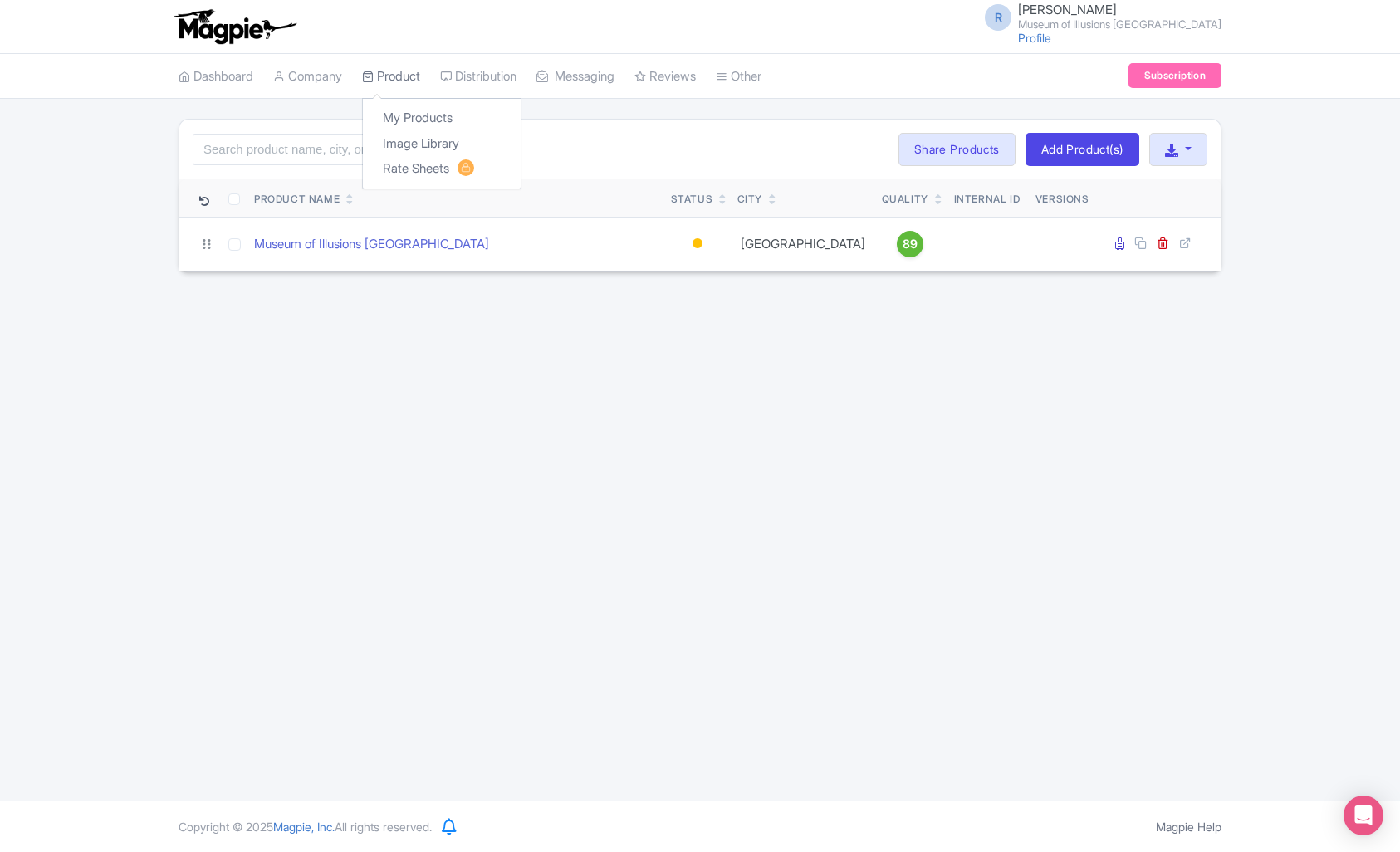
click at [401, 77] on link "Product" at bounding box center [391, 77] width 58 height 46
click at [311, 77] on link "Company" at bounding box center [308, 77] width 69 height 46
